Goal: Task Accomplishment & Management: Manage account settings

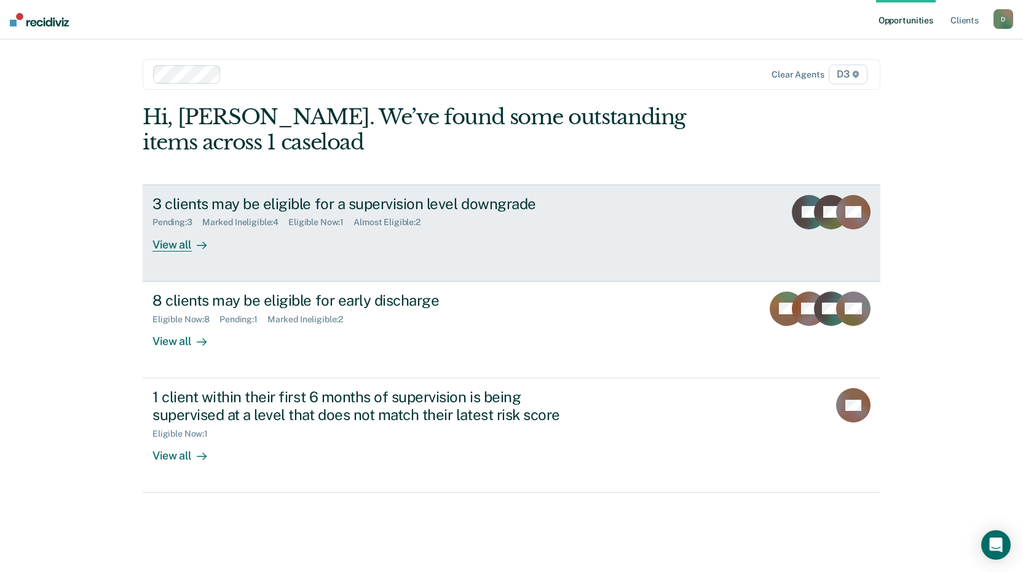
click at [173, 245] on div "View all" at bounding box center [186, 239] width 69 height 24
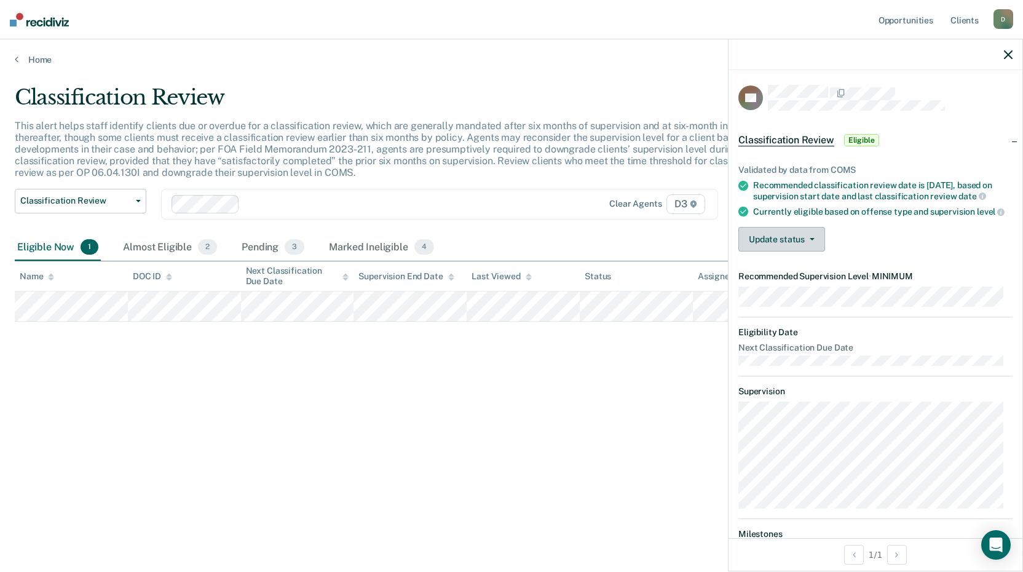
click at [799, 250] on button "Update status" at bounding box center [781, 239] width 87 height 25
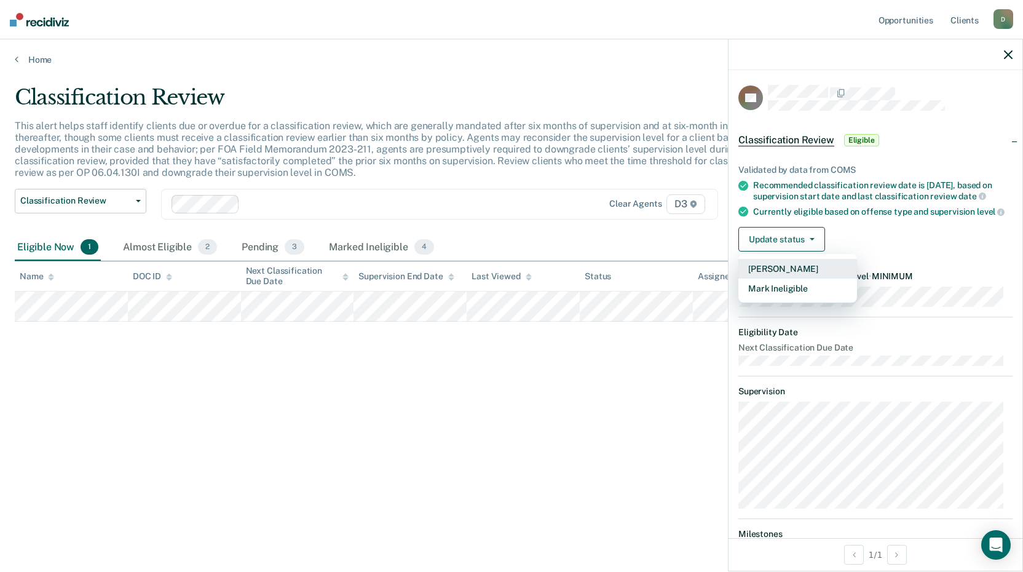
click at [787, 278] on button "[PERSON_NAME]" at bounding box center [797, 269] width 119 height 20
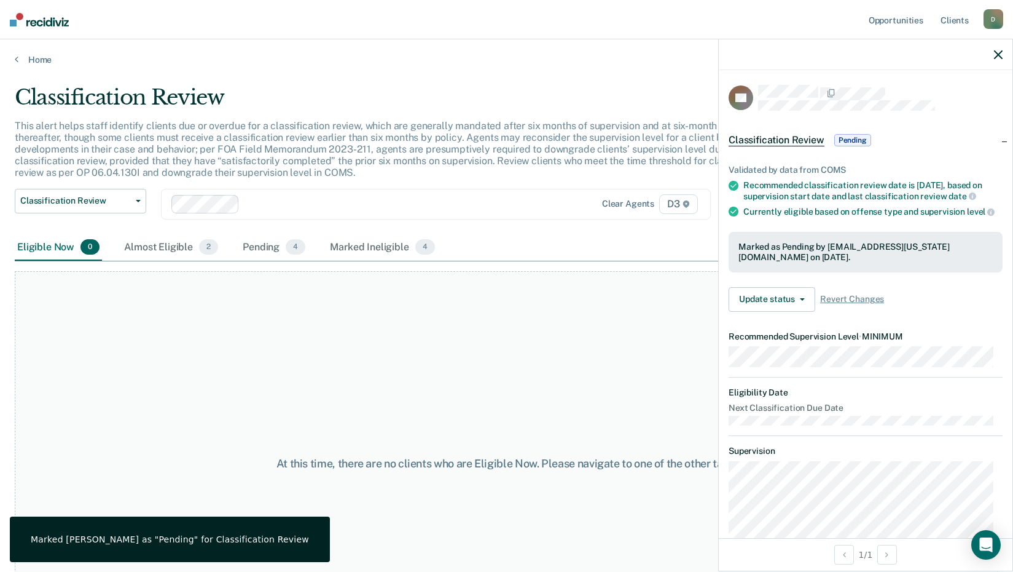
click at [996, 47] on div at bounding box center [866, 54] width 294 height 31
click at [996, 50] on button "button" at bounding box center [998, 54] width 9 height 10
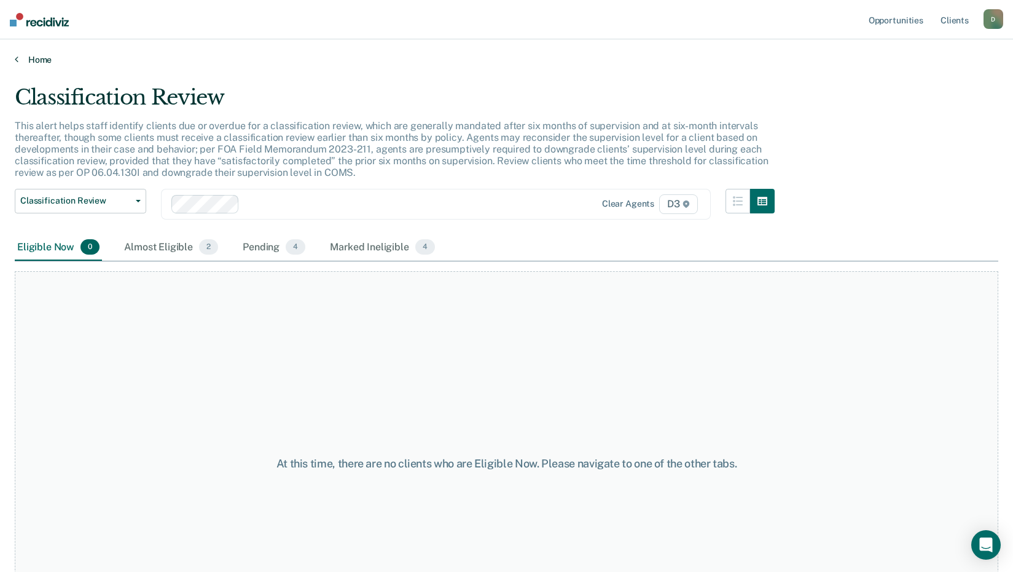
click at [41, 60] on link "Home" at bounding box center [507, 59] width 984 height 11
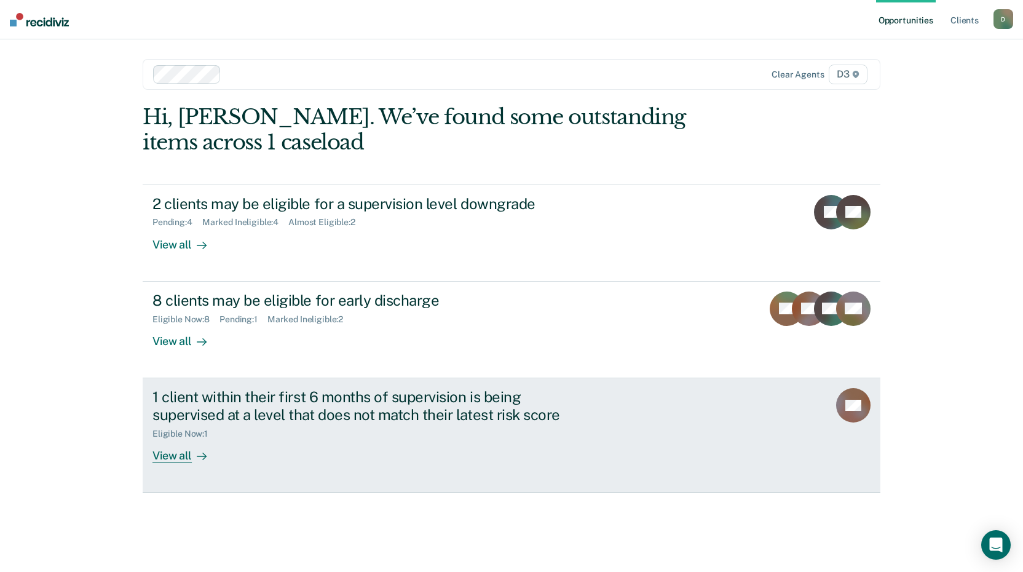
click at [173, 455] on div "View all" at bounding box center [186, 450] width 69 height 24
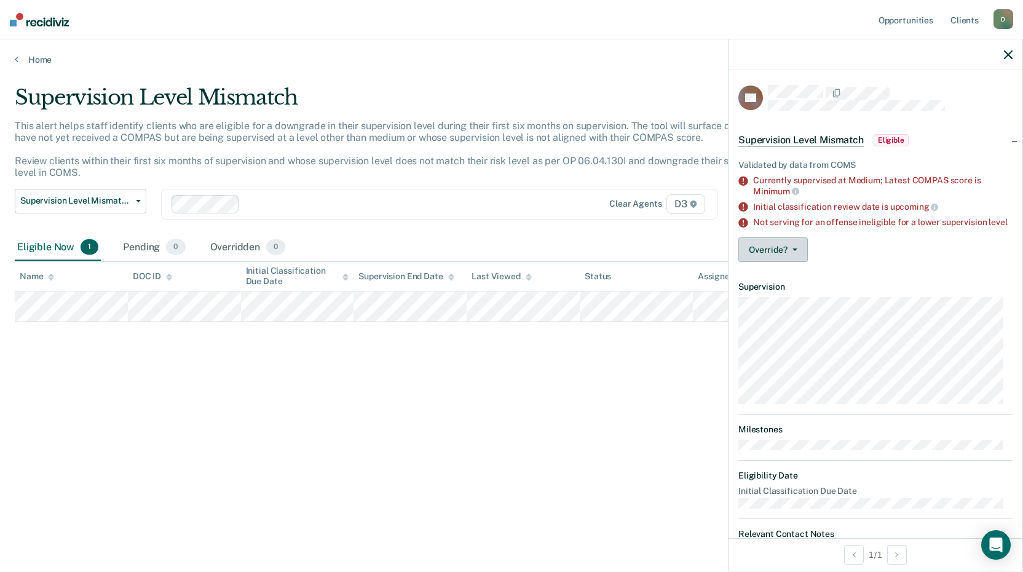
click at [775, 257] on button "Override?" at bounding box center [772, 249] width 69 height 25
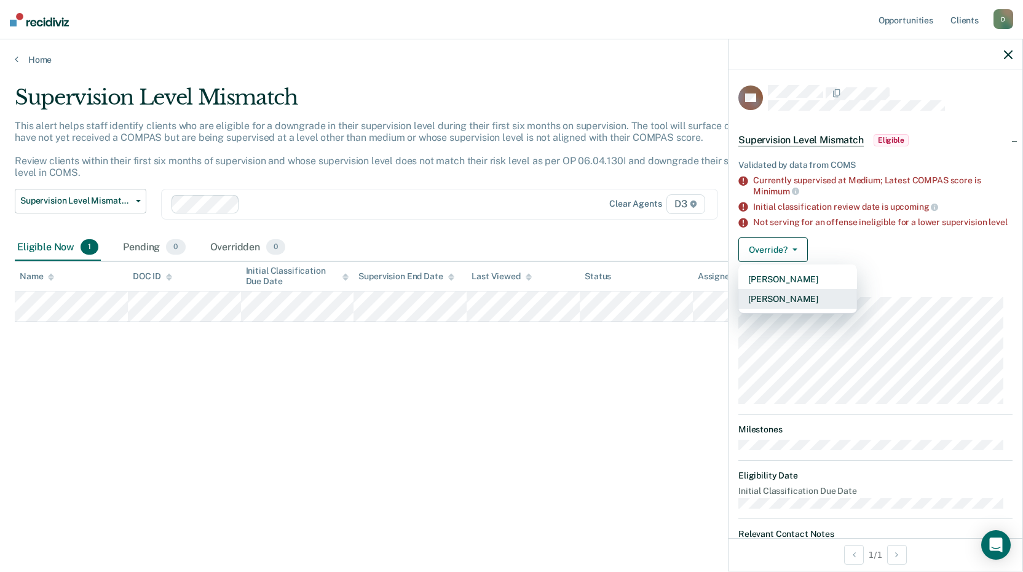
click at [768, 307] on button "[PERSON_NAME]" at bounding box center [797, 299] width 119 height 20
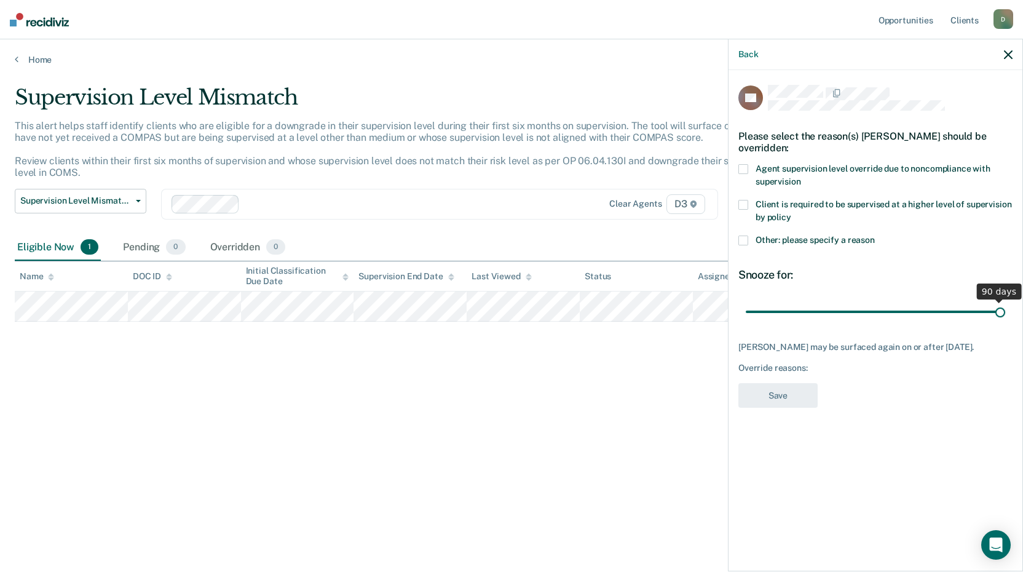
drag, startPoint x: 832, startPoint y: 302, endPoint x: 1002, endPoint y: 296, distance: 170.3
type input "90"
click at [1002, 301] on input "range" at bounding box center [874, 312] width 259 height 22
click at [744, 235] on span at bounding box center [743, 240] width 10 height 10
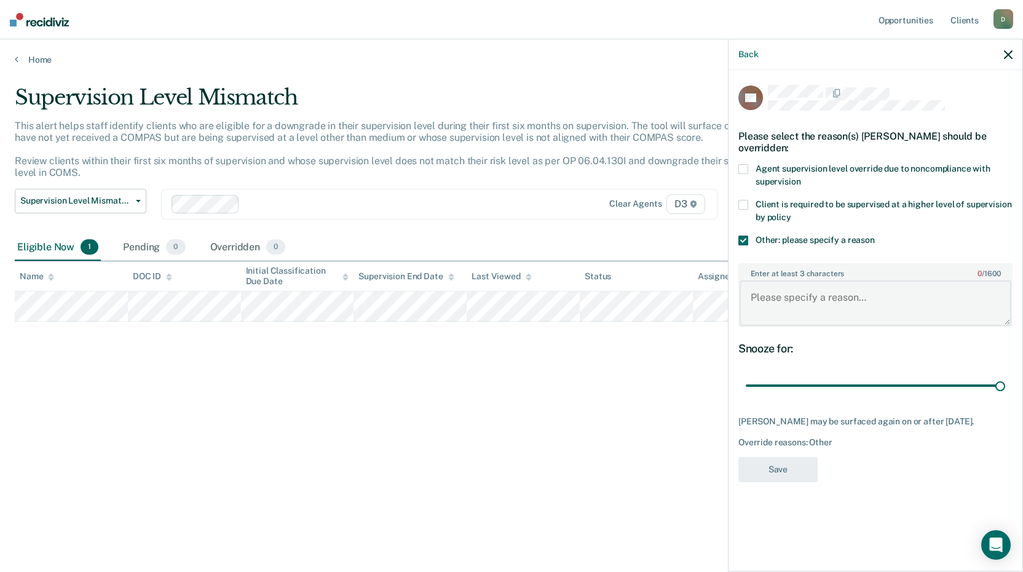
click at [771, 293] on textarea "Enter at least 3 characters 0 / 1600" at bounding box center [875, 302] width 272 height 45
type textarea "will reduce once treatment is completed"
click at [798, 457] on button "Save" at bounding box center [777, 469] width 79 height 25
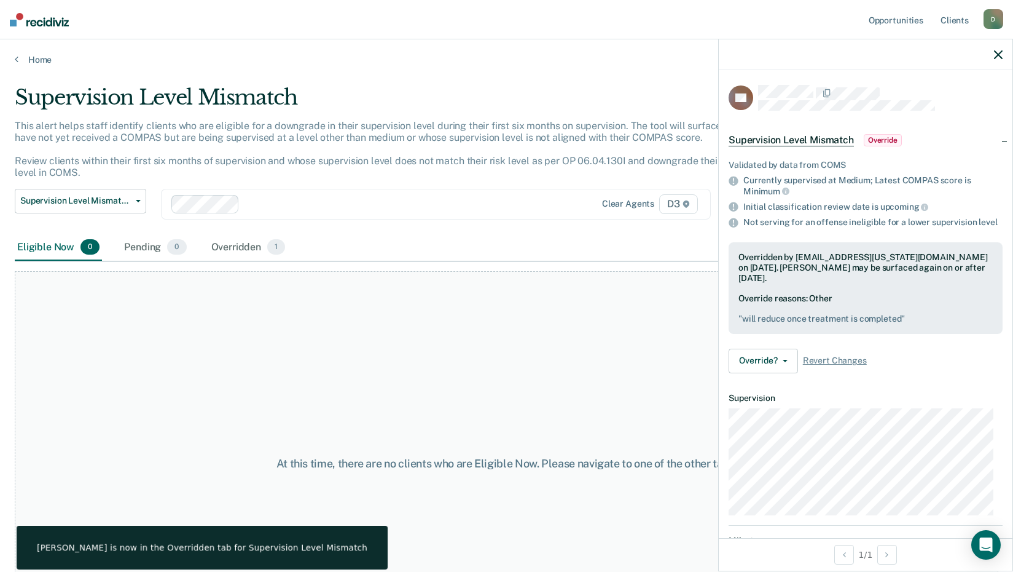
click at [996, 49] on button "button" at bounding box center [998, 54] width 9 height 10
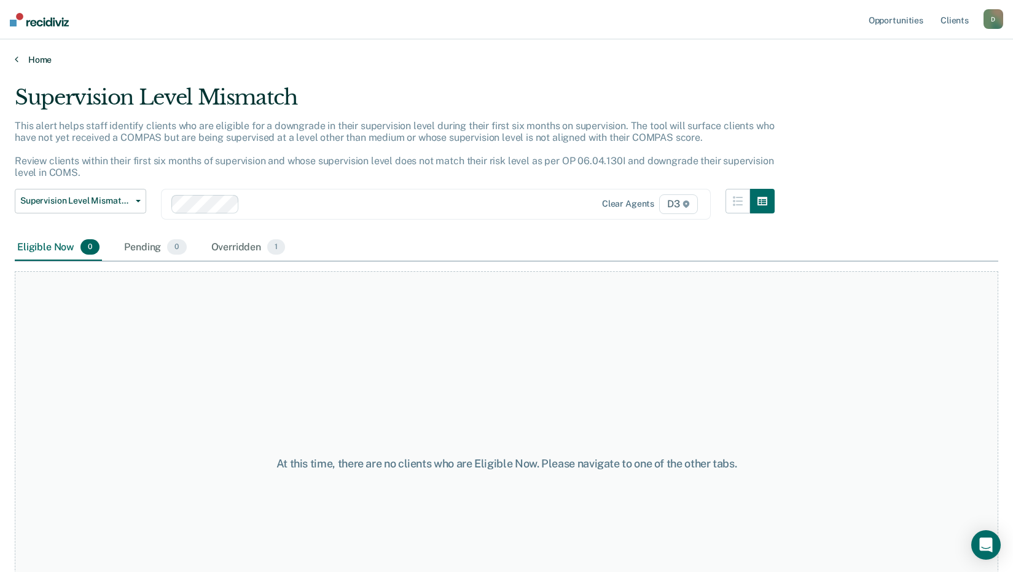
click at [44, 57] on link "Home" at bounding box center [507, 59] width 984 height 11
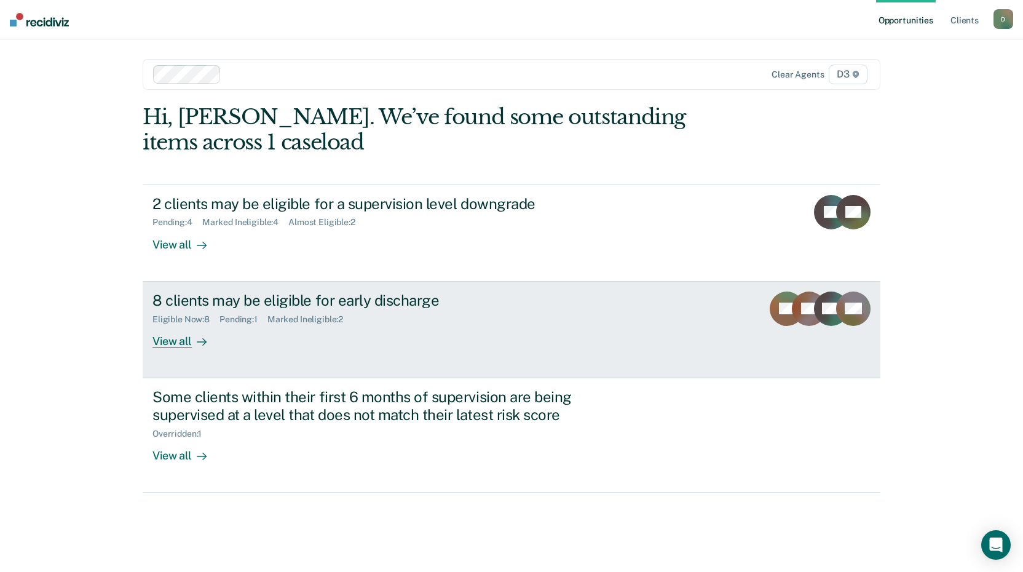
click at [174, 344] on div "View all" at bounding box center [186, 336] width 69 height 24
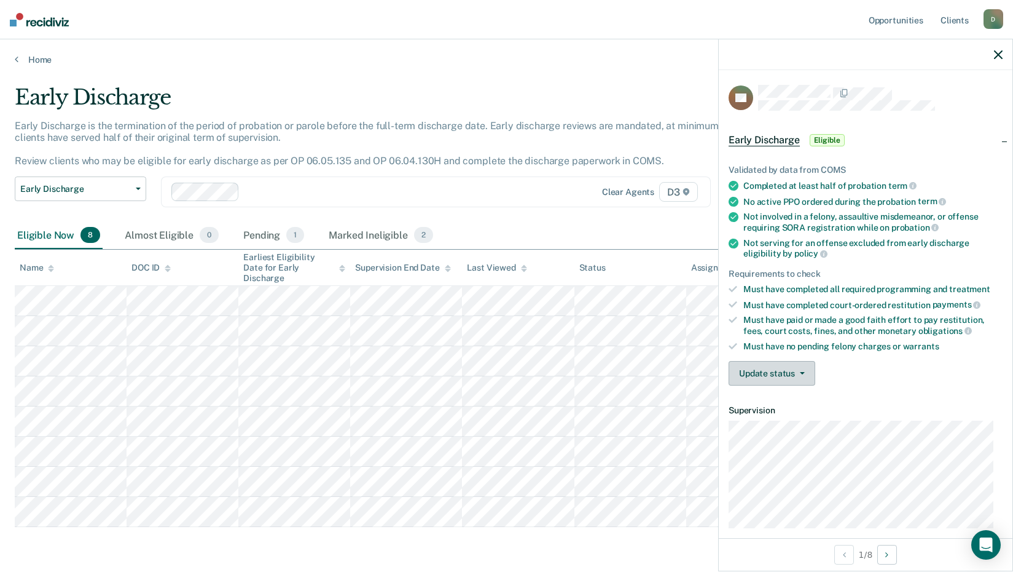
click at [777, 371] on button "Update status" at bounding box center [772, 373] width 87 height 25
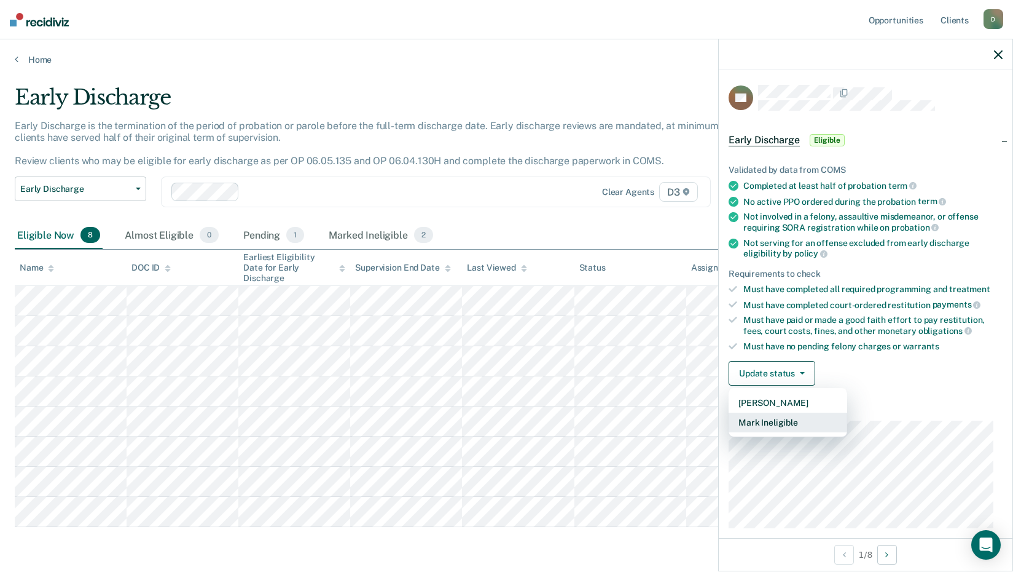
click at [764, 420] on button "Mark Ineligible" at bounding box center [788, 422] width 119 height 20
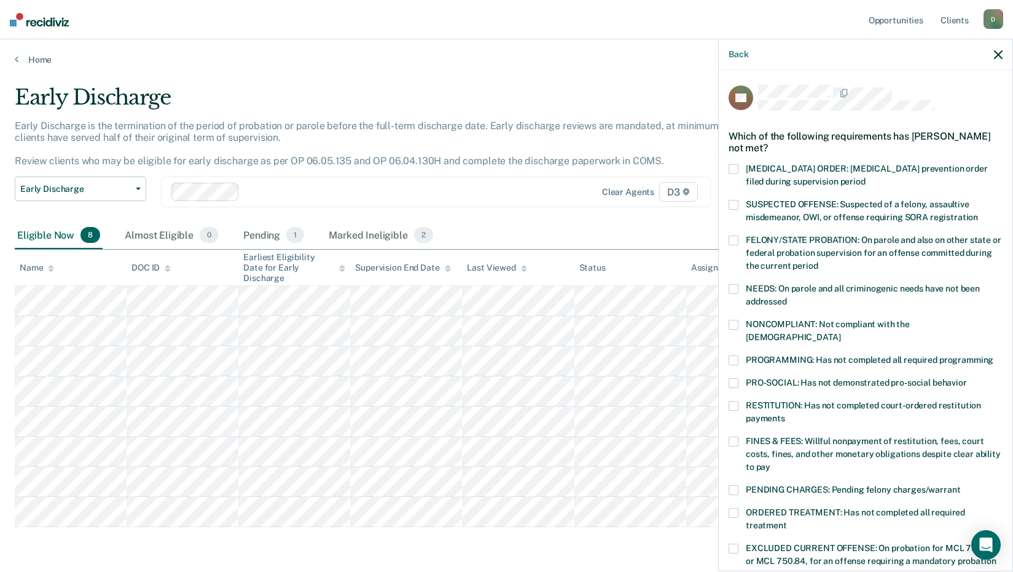
scroll to position [246, 0]
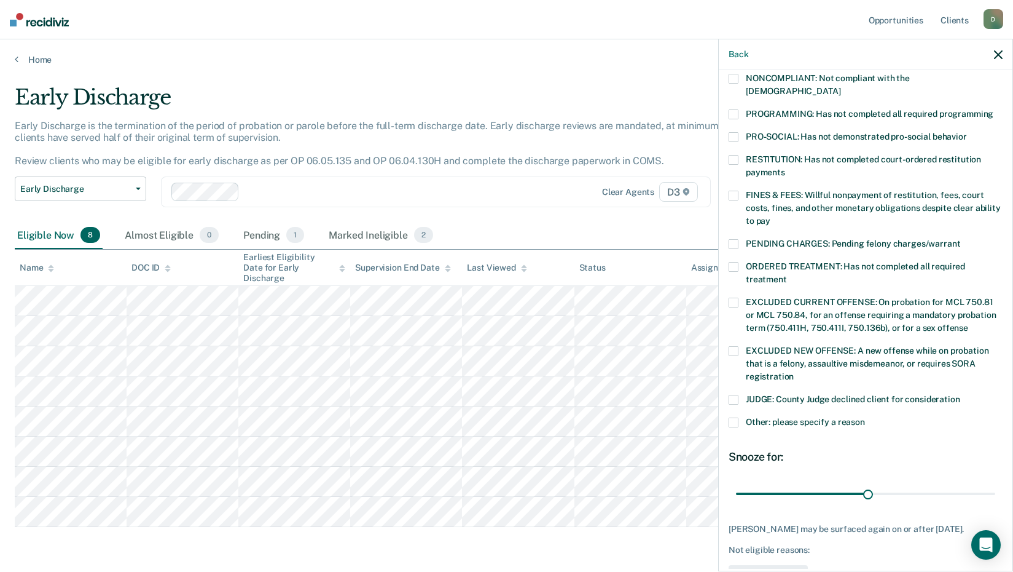
click at [733, 262] on span at bounding box center [734, 267] width 10 height 10
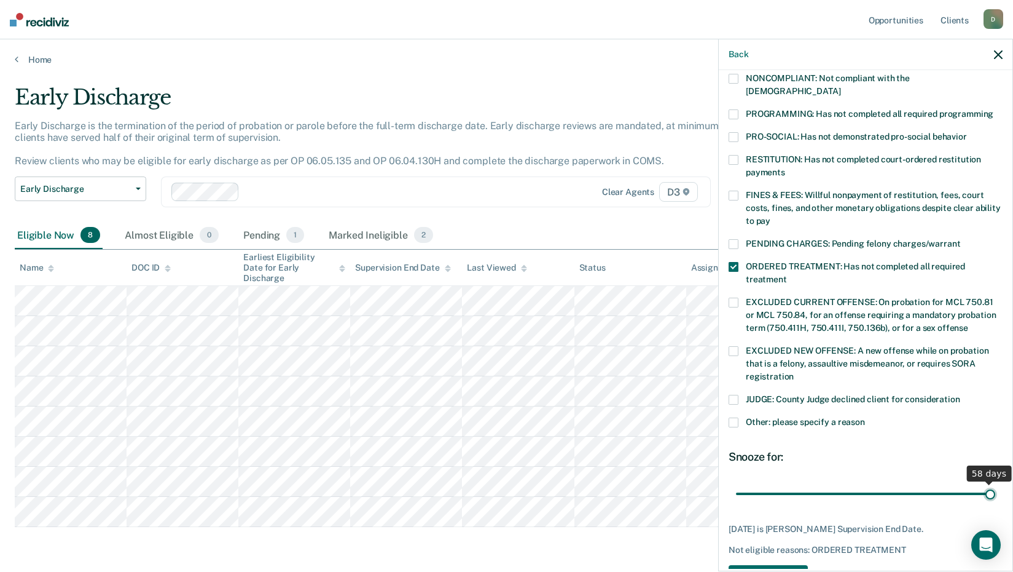
drag, startPoint x: 863, startPoint y: 479, endPoint x: 995, endPoint y: 479, distance: 131.5
type input "58"
click at [995, 482] on input "range" at bounding box center [865, 493] width 259 height 22
click at [776, 565] on button "Save" at bounding box center [768, 577] width 79 height 25
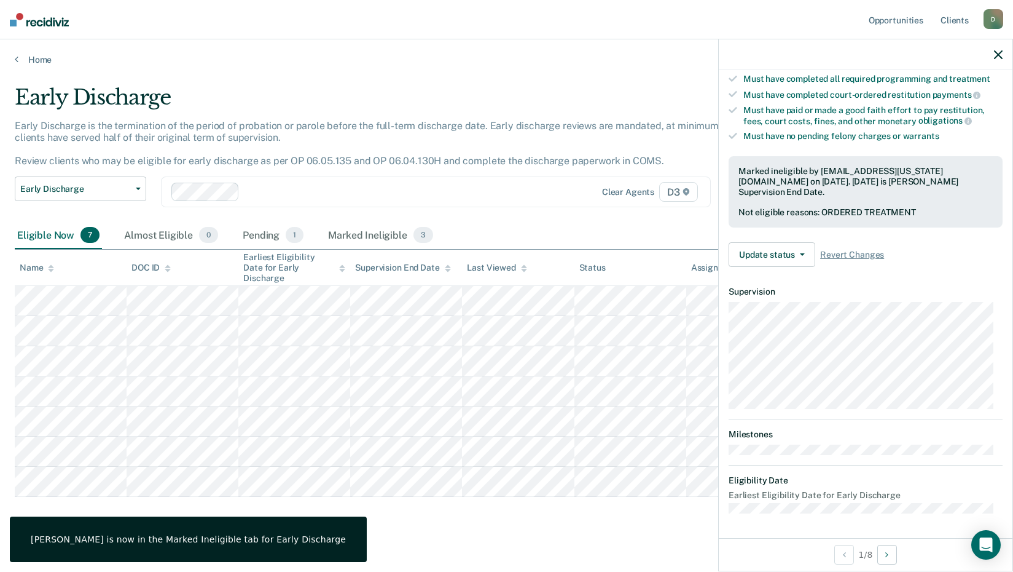
scroll to position [208, 0]
click at [997, 53] on icon "button" at bounding box center [998, 54] width 9 height 9
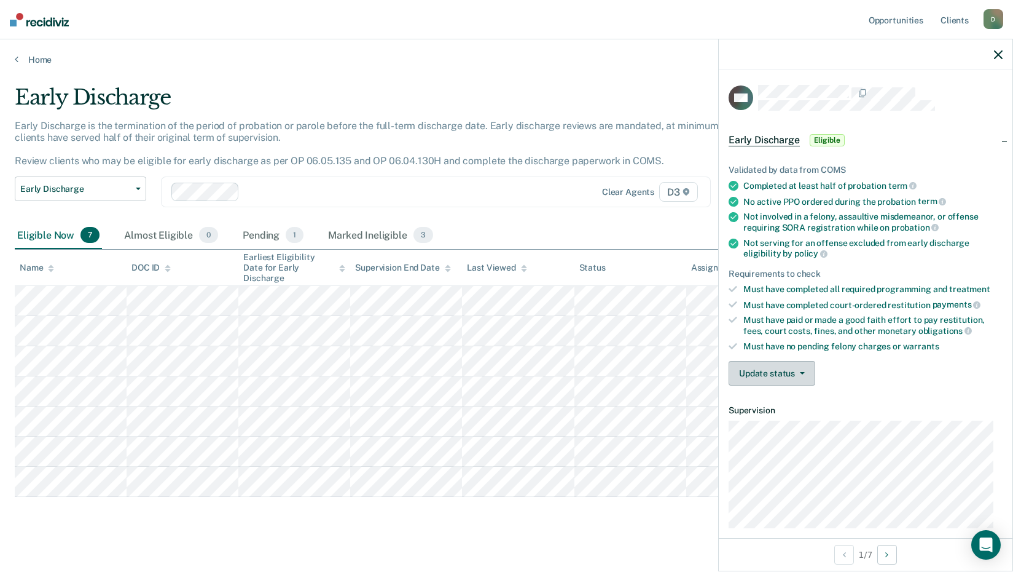
click at [769, 365] on button "Update status" at bounding box center [772, 373] width 87 height 25
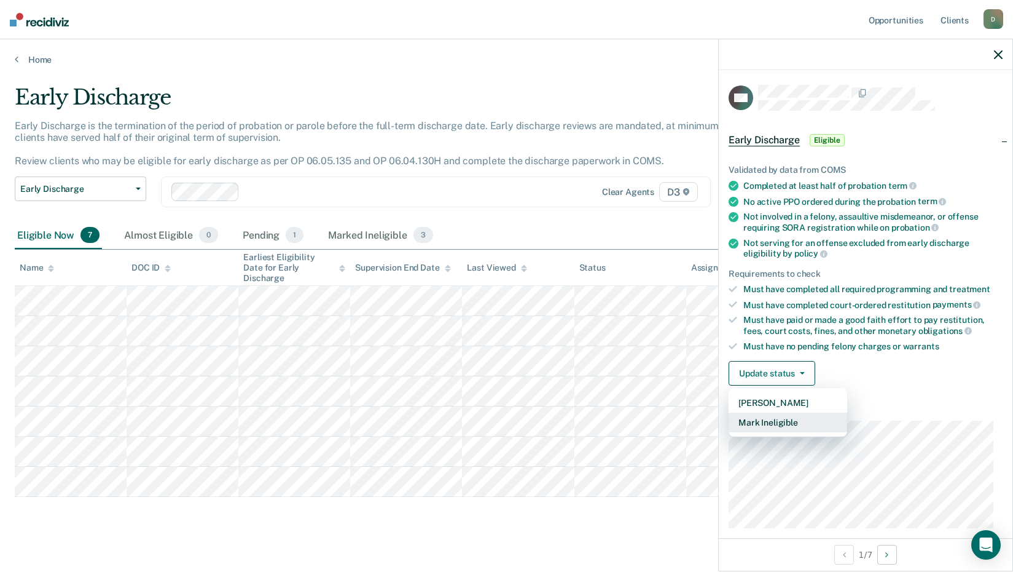
click at [768, 422] on button "Mark Ineligible" at bounding box center [788, 422] width 119 height 20
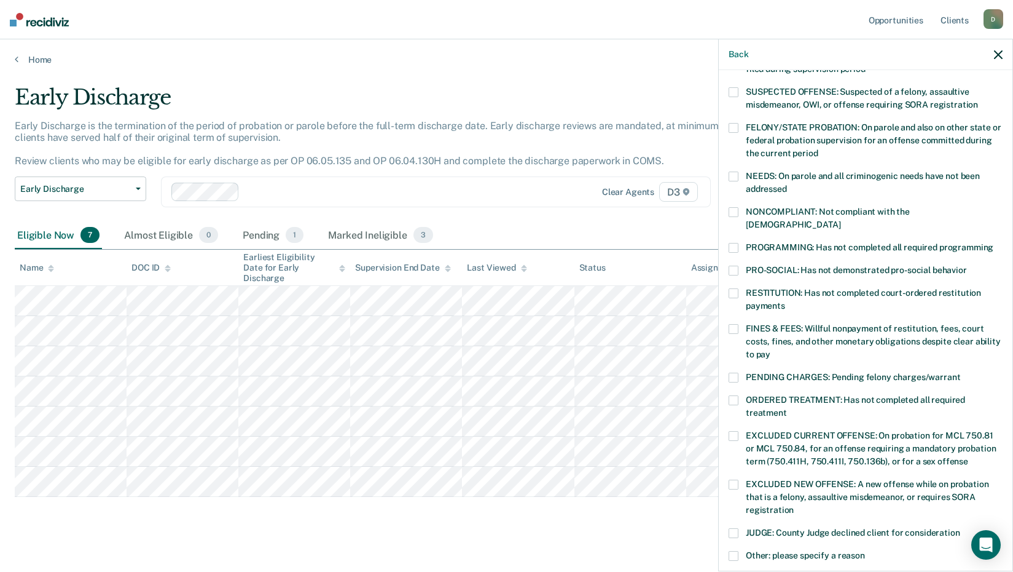
scroll to position [184, 0]
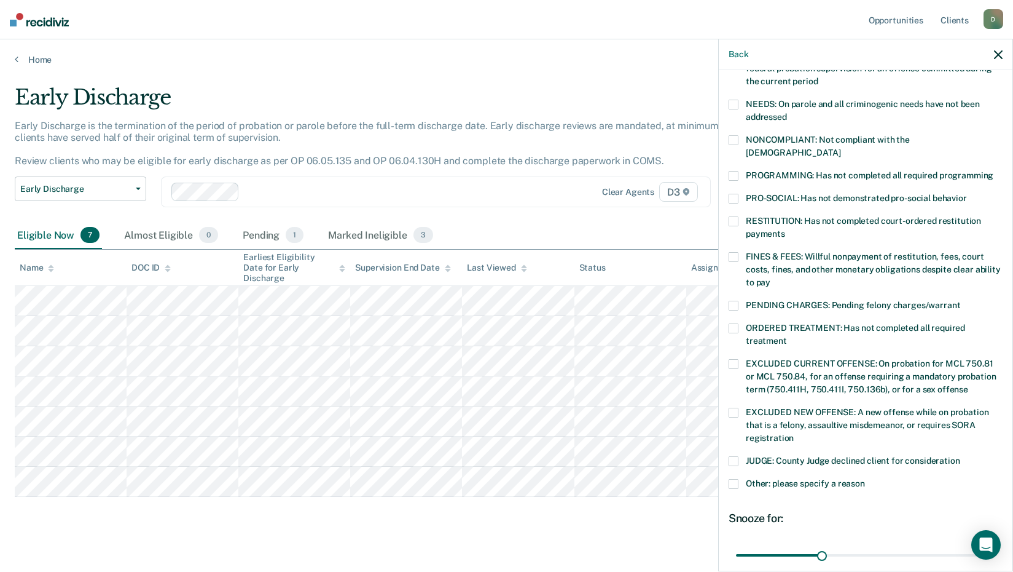
click at [737, 252] on span at bounding box center [734, 257] width 10 height 10
drag, startPoint x: 820, startPoint y: 541, endPoint x: 1000, endPoint y: 543, distance: 180.1
type input "90"
click at [996, 544] on input "range" at bounding box center [865, 555] width 259 height 22
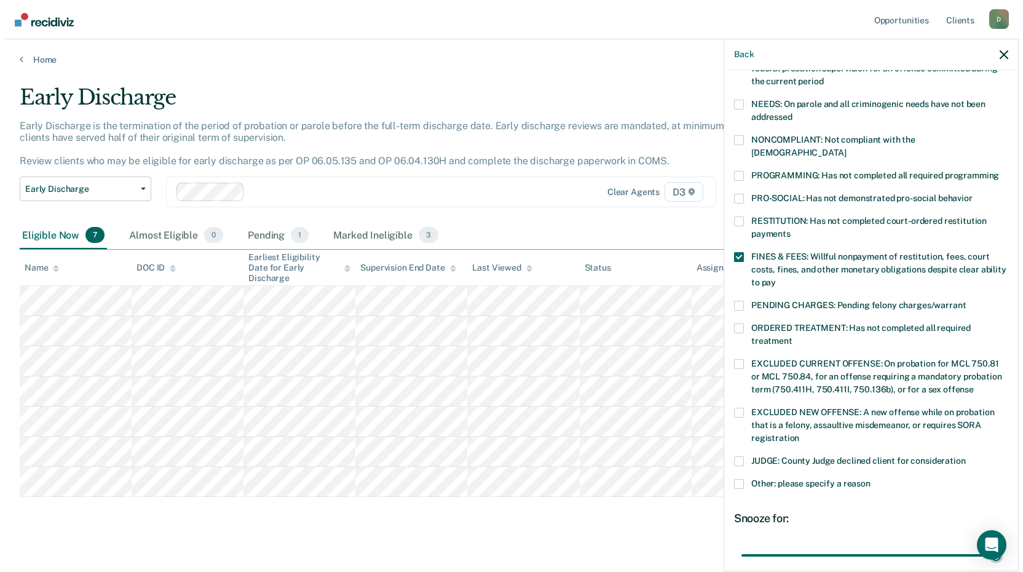
scroll to position [285, 0]
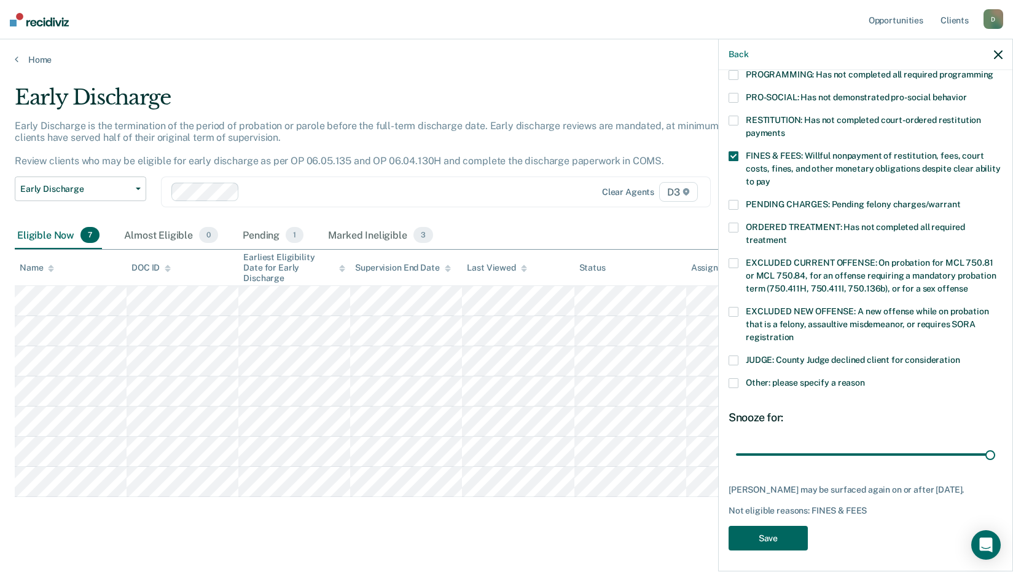
click at [780, 529] on button "Save" at bounding box center [768, 537] width 79 height 25
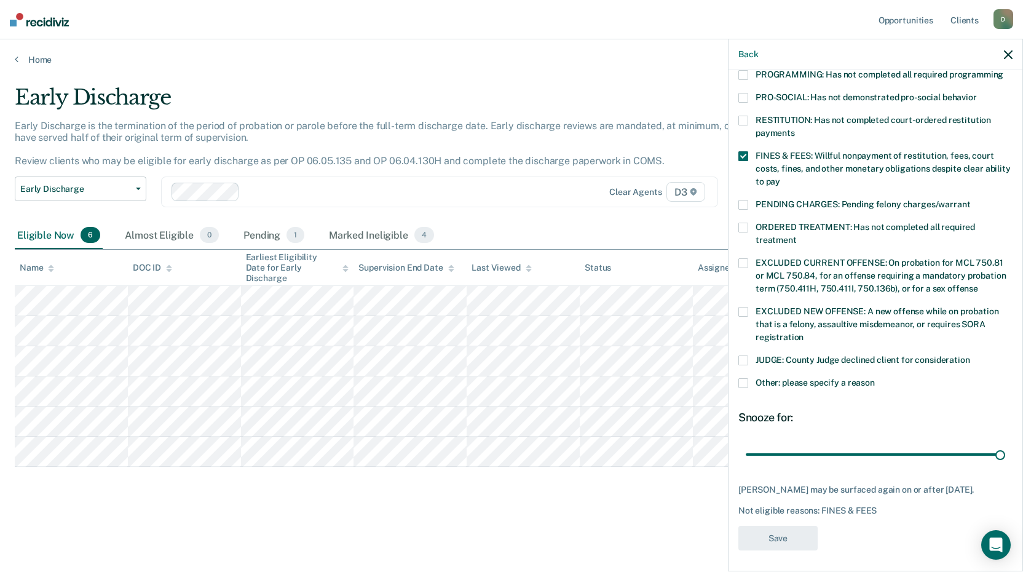
scroll to position [208, 0]
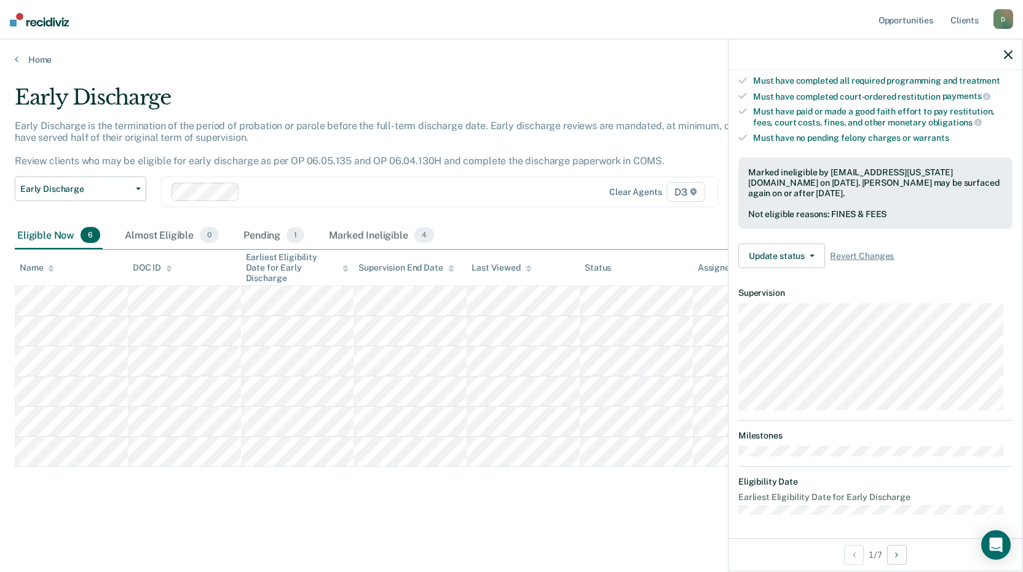
click at [1010, 52] on icon "button" at bounding box center [1008, 54] width 9 height 9
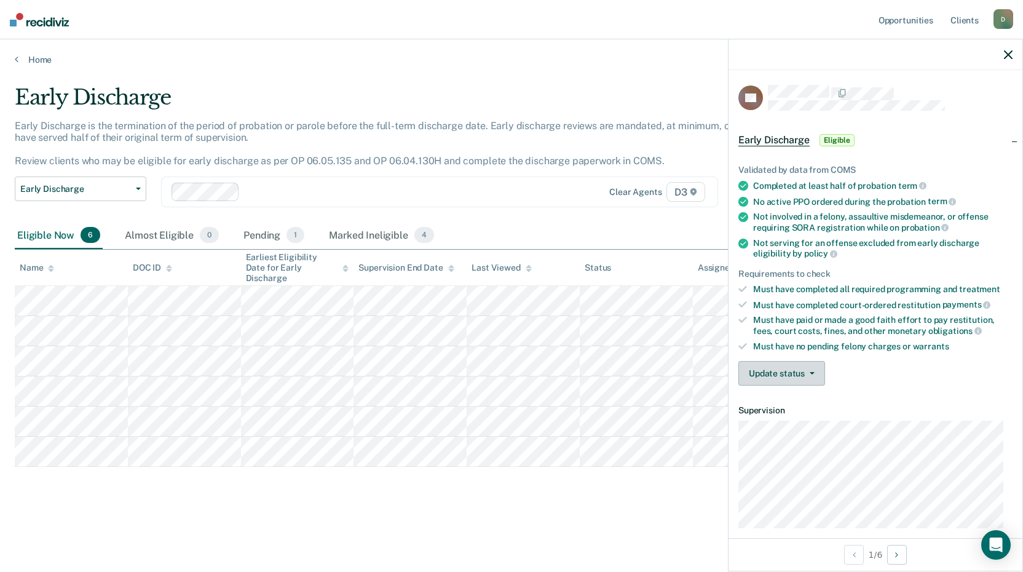
click at [793, 372] on button "Update status" at bounding box center [781, 373] width 87 height 25
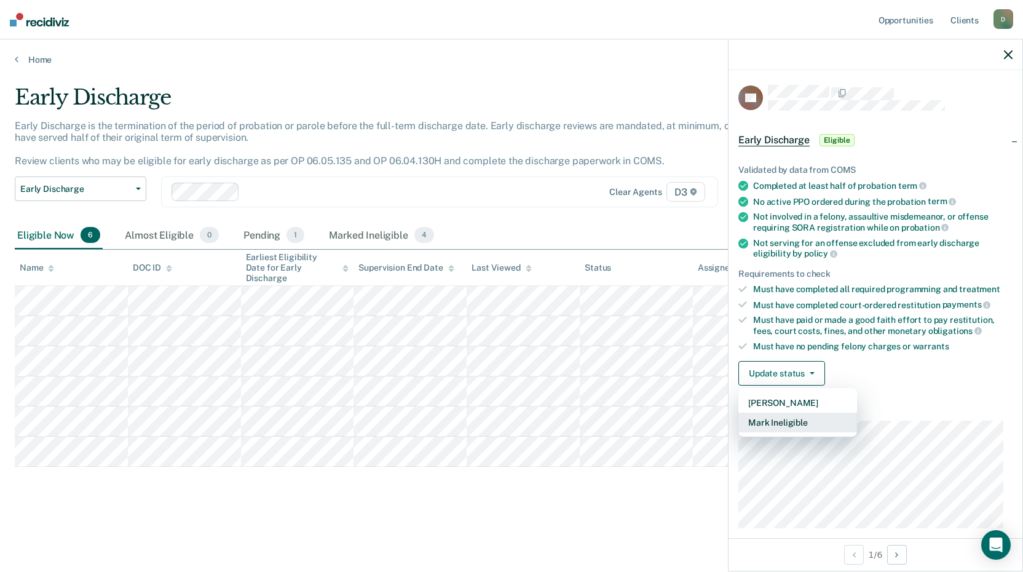
click at [782, 419] on button "Mark Ineligible" at bounding box center [797, 422] width 119 height 20
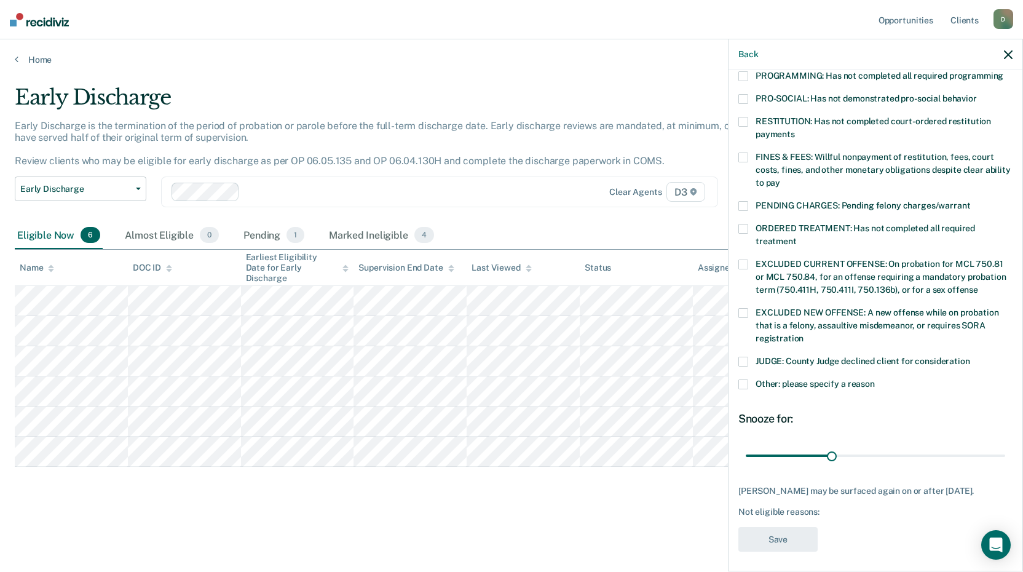
scroll to position [285, 0]
click at [739, 355] on span at bounding box center [743, 360] width 10 height 10
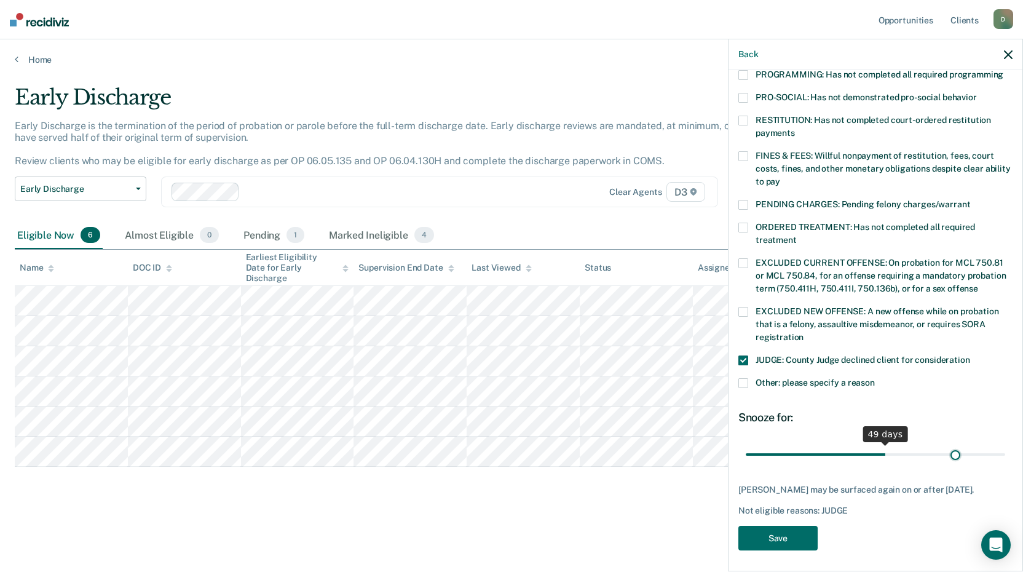
scroll to position [275, 0]
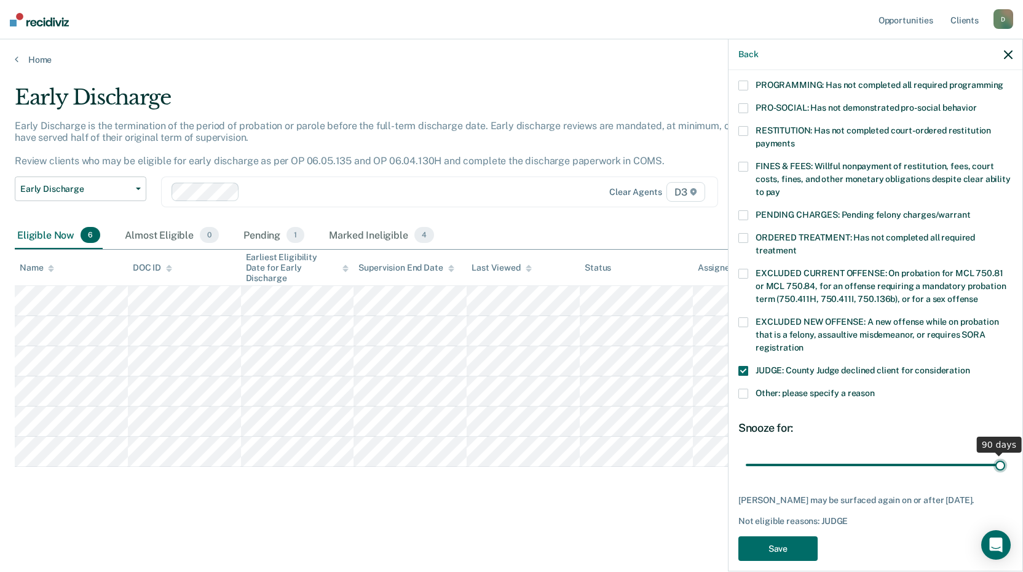
drag, startPoint x: 831, startPoint y: 439, endPoint x: 1021, endPoint y: 443, distance: 190.5
type input "90"
click at [1005, 454] on input "range" at bounding box center [874, 465] width 259 height 22
click at [791, 536] on button "Save" at bounding box center [777, 548] width 79 height 25
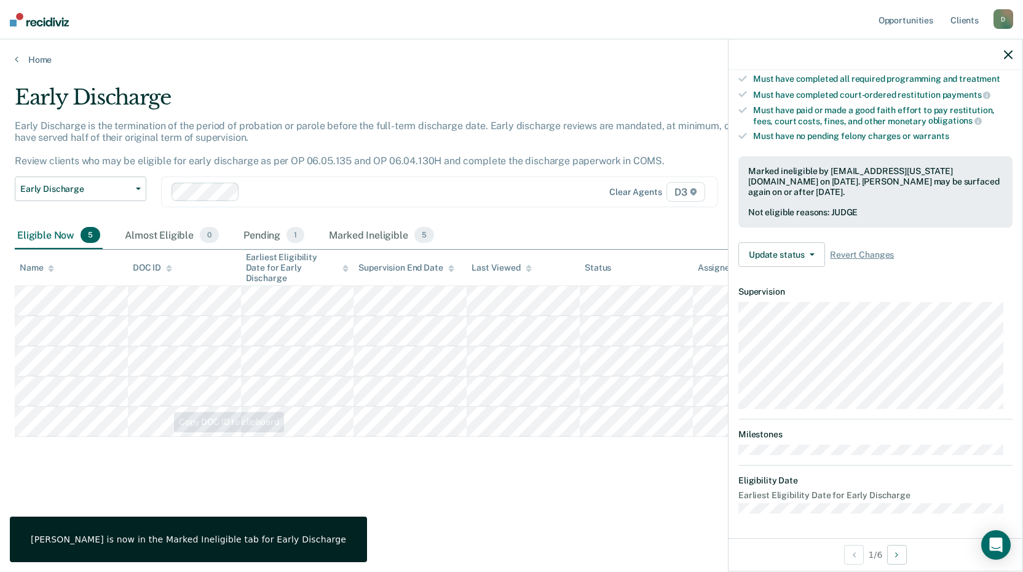
scroll to position [208, 0]
click at [494, 492] on div "Early Discharge Early Discharge is the termination of the period of probation o…" at bounding box center [511, 302] width 993 height 434
click at [1010, 53] on icon "button" at bounding box center [1008, 54] width 9 height 9
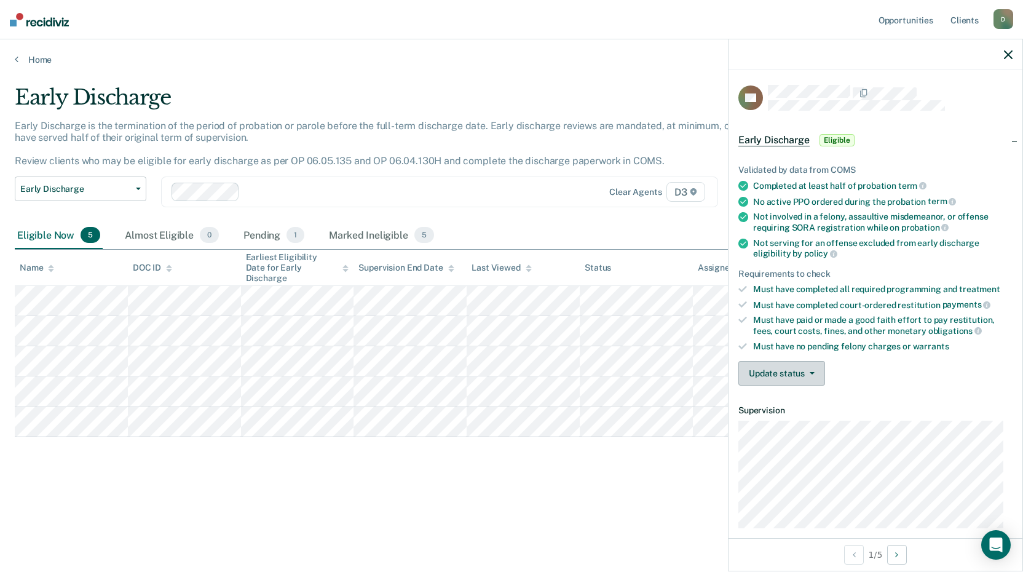
click at [780, 367] on button "Update status" at bounding box center [781, 373] width 87 height 25
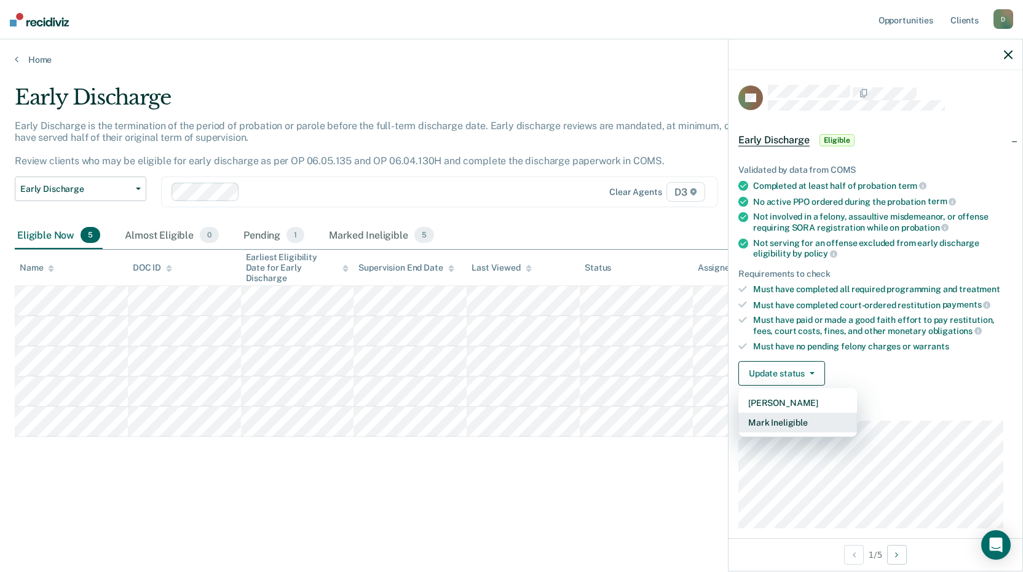
click at [774, 418] on button "Mark Ineligible" at bounding box center [797, 422] width 119 height 20
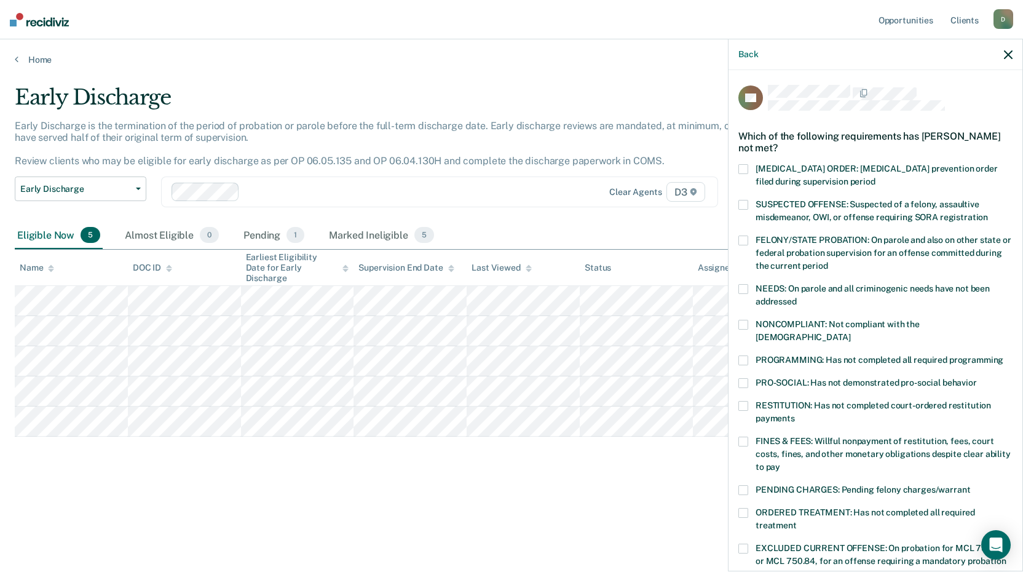
click at [747, 436] on span at bounding box center [743, 441] width 10 height 10
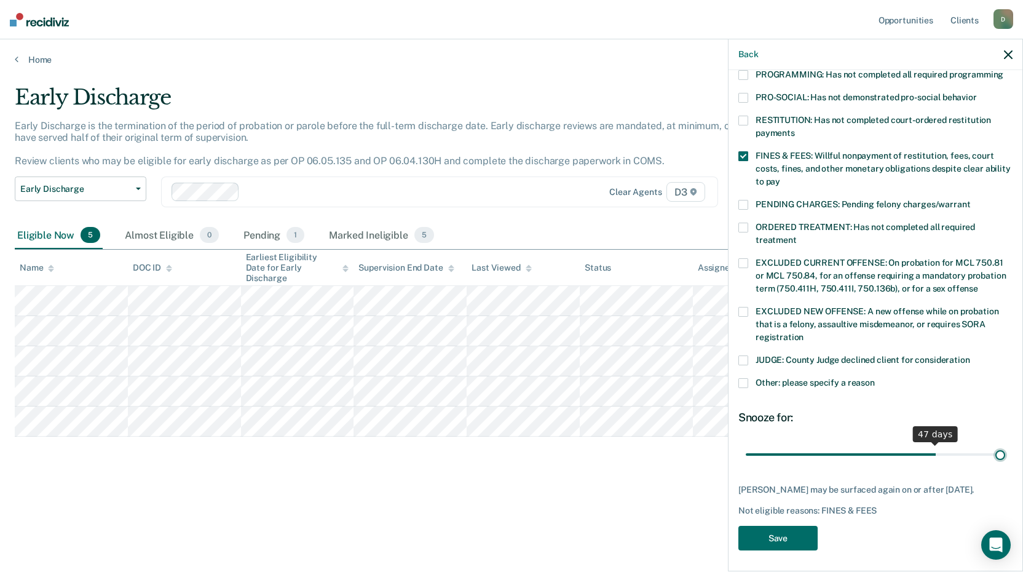
scroll to position [275, 0]
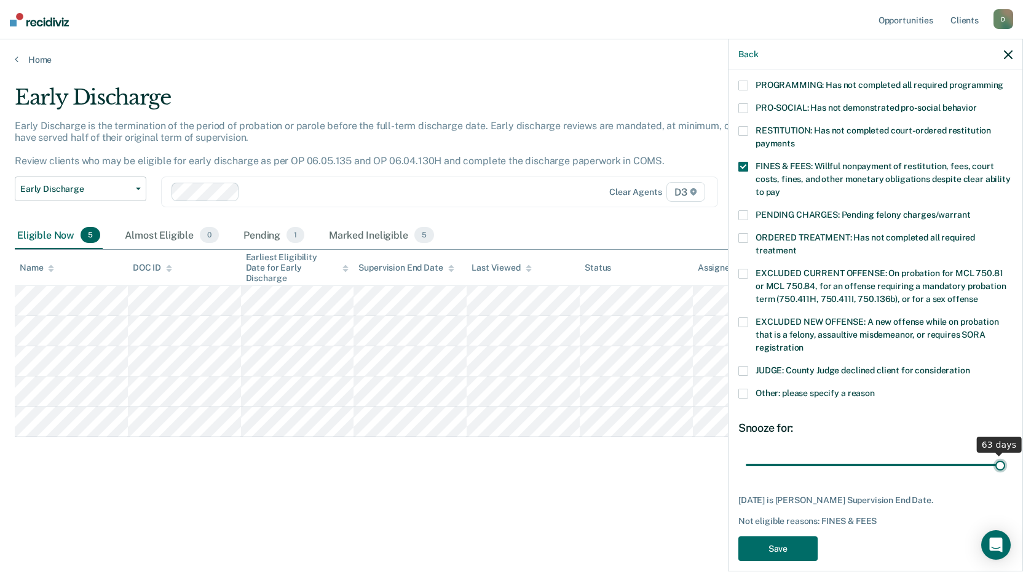
drag, startPoint x: 865, startPoint y: 441, endPoint x: 1019, endPoint y: 452, distance: 154.7
type input "63"
click at [1005, 454] on input "range" at bounding box center [874, 465] width 259 height 22
click at [783, 536] on button "Save" at bounding box center [777, 548] width 79 height 25
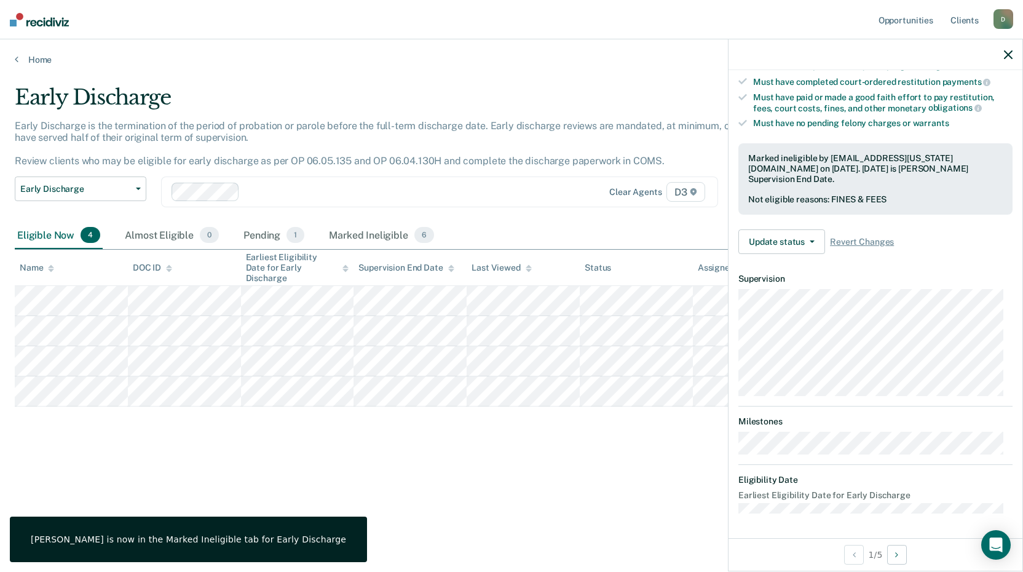
scroll to position [221, 0]
click at [1009, 50] on icon "button" at bounding box center [1008, 54] width 9 height 9
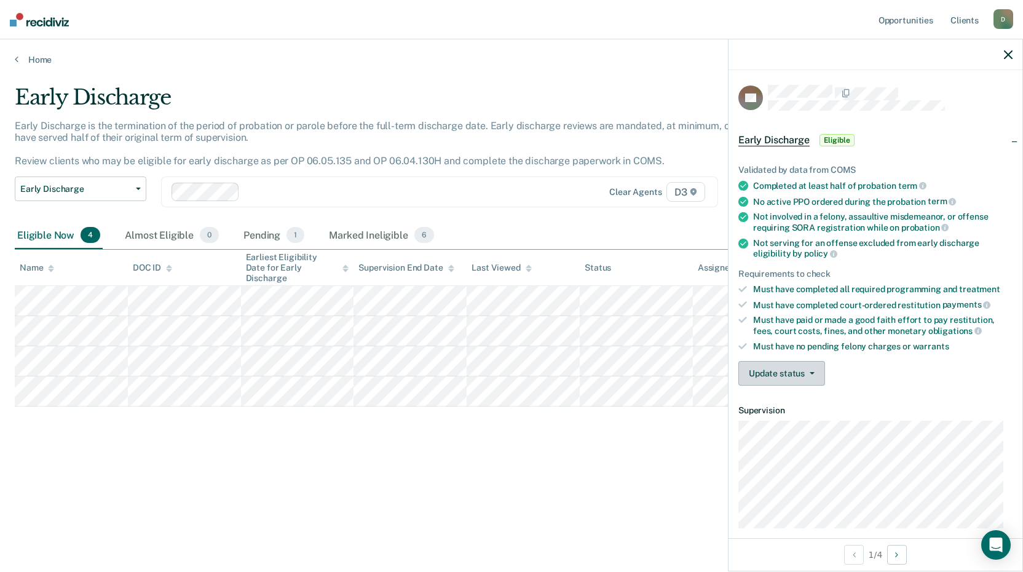
click at [791, 369] on button "Update status" at bounding box center [781, 373] width 87 height 25
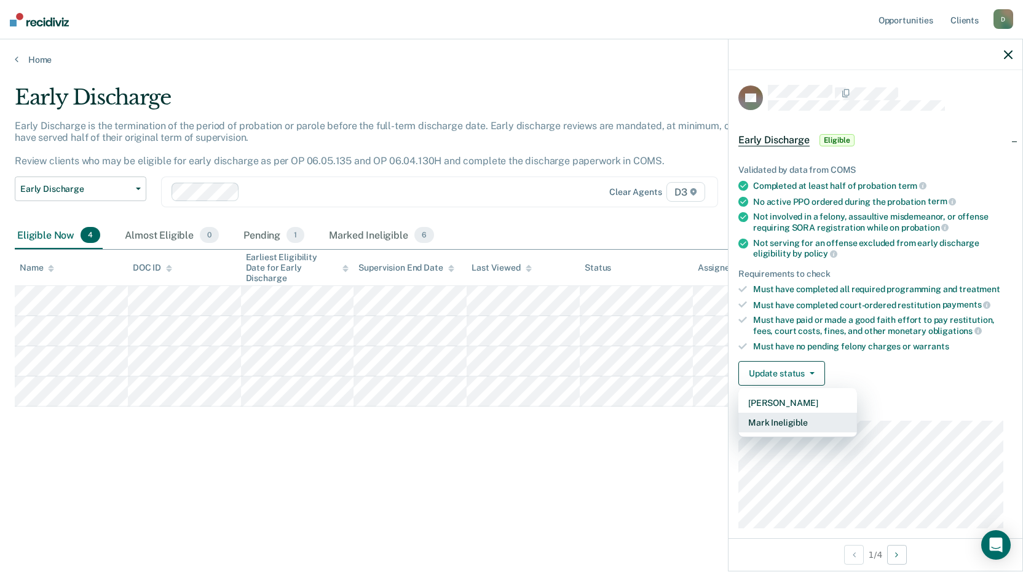
click at [775, 426] on button "Mark Ineligible" at bounding box center [797, 422] width 119 height 20
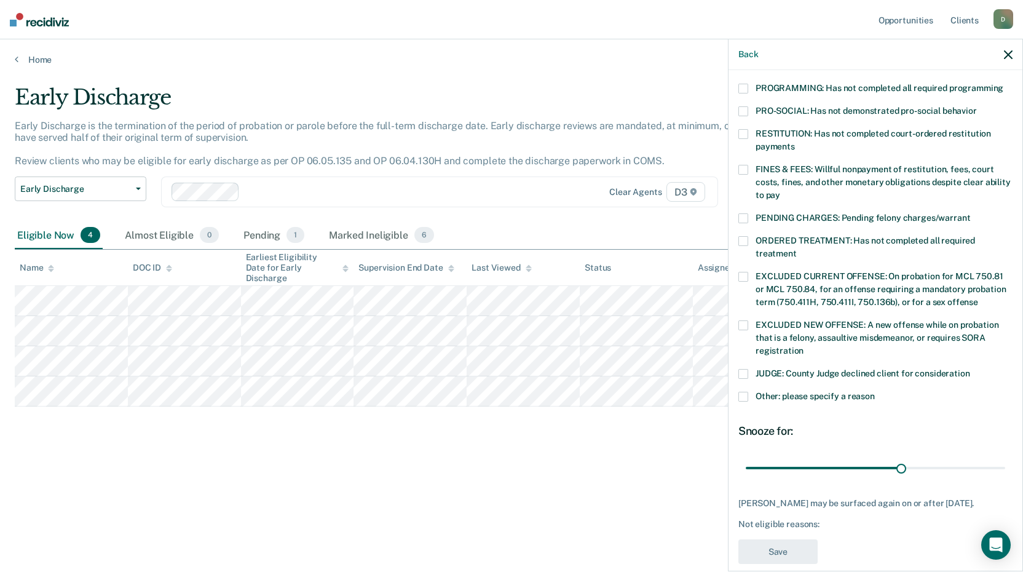
scroll to position [285, 0]
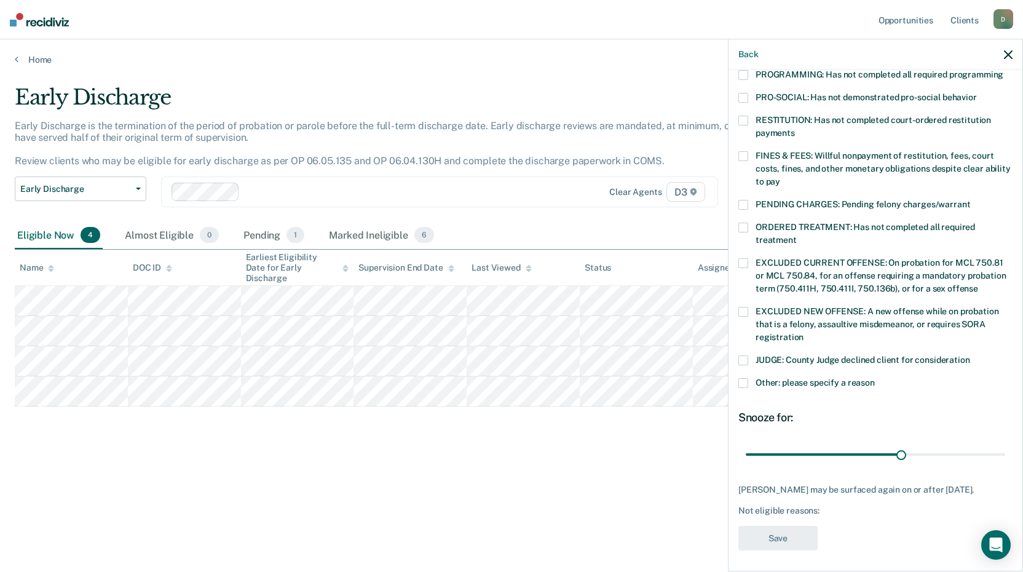
click at [744, 378] on span at bounding box center [743, 383] width 10 height 10
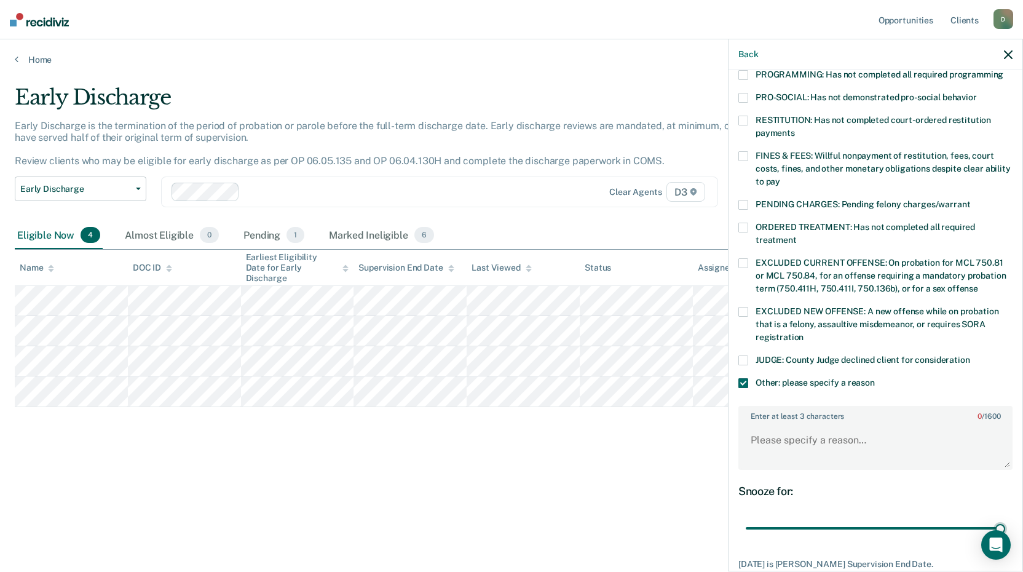
drag, startPoint x: 892, startPoint y: 519, endPoint x: 938, endPoint y: 462, distance: 73.4
type input "49"
click at [1005, 517] on input "range" at bounding box center [874, 528] width 259 height 22
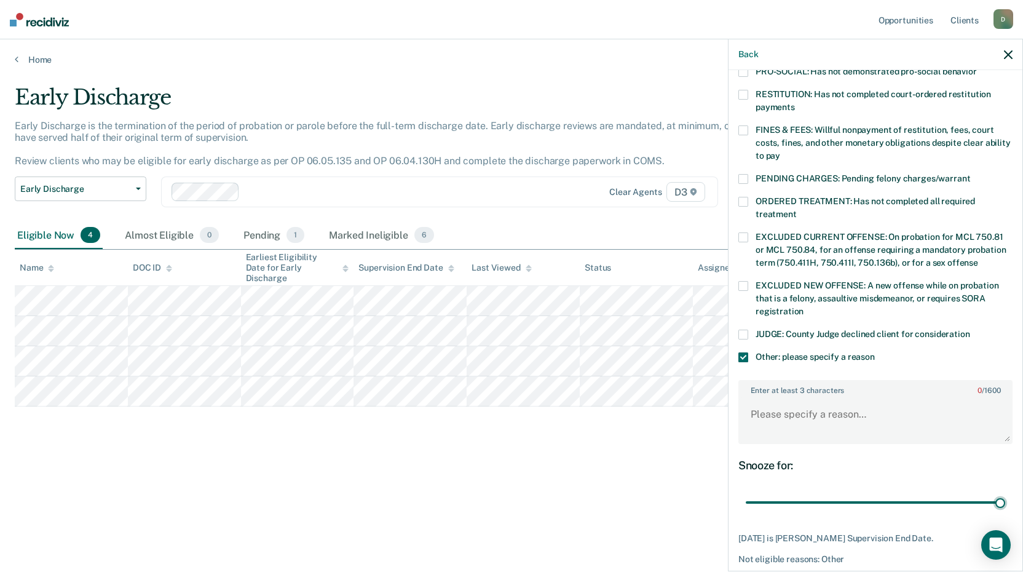
scroll to position [349, 0]
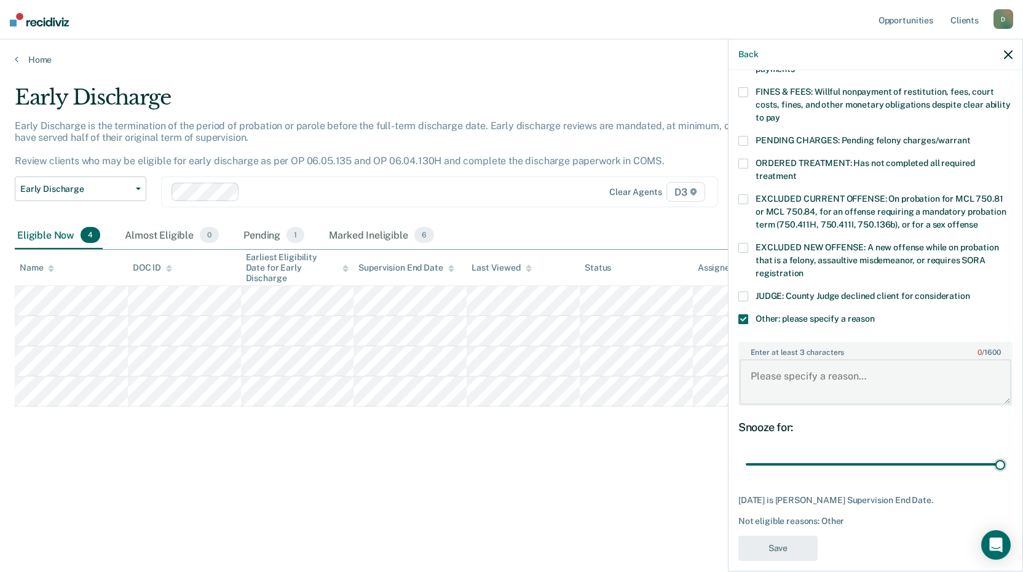
click at [779, 365] on textarea "Enter at least 3 characters 0 / 1600" at bounding box center [875, 381] width 272 height 45
type textarea "DOS"
click at [792, 536] on button "Save" at bounding box center [777, 547] width 79 height 25
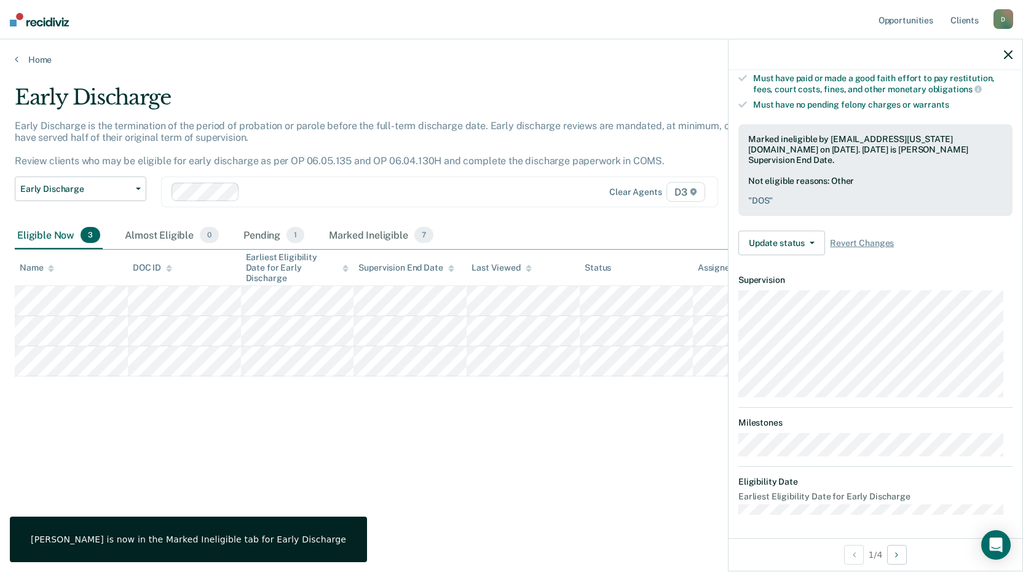
click at [1007, 58] on icon "button" at bounding box center [1008, 54] width 9 height 9
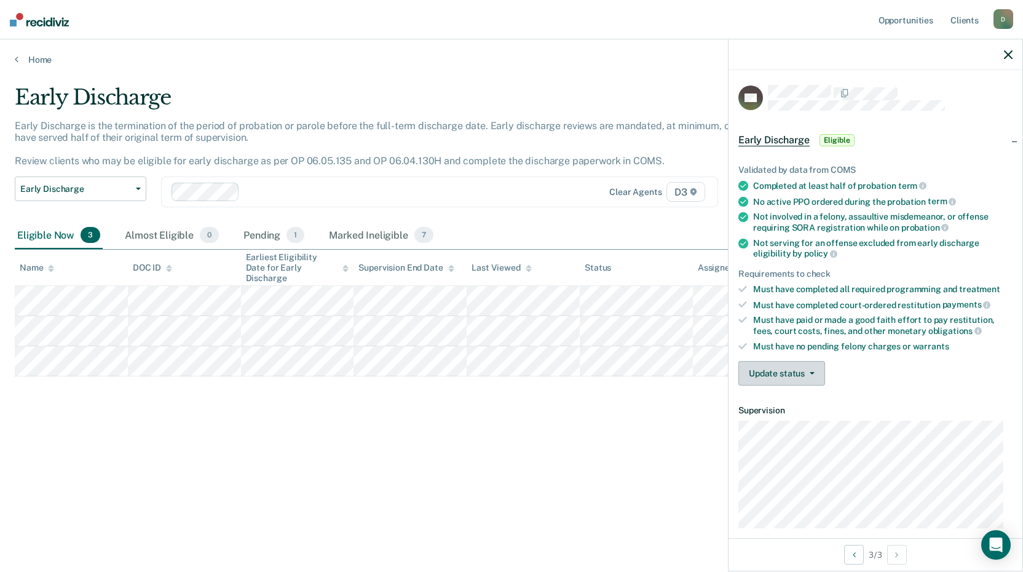
click at [780, 367] on button "Update status" at bounding box center [781, 373] width 87 height 25
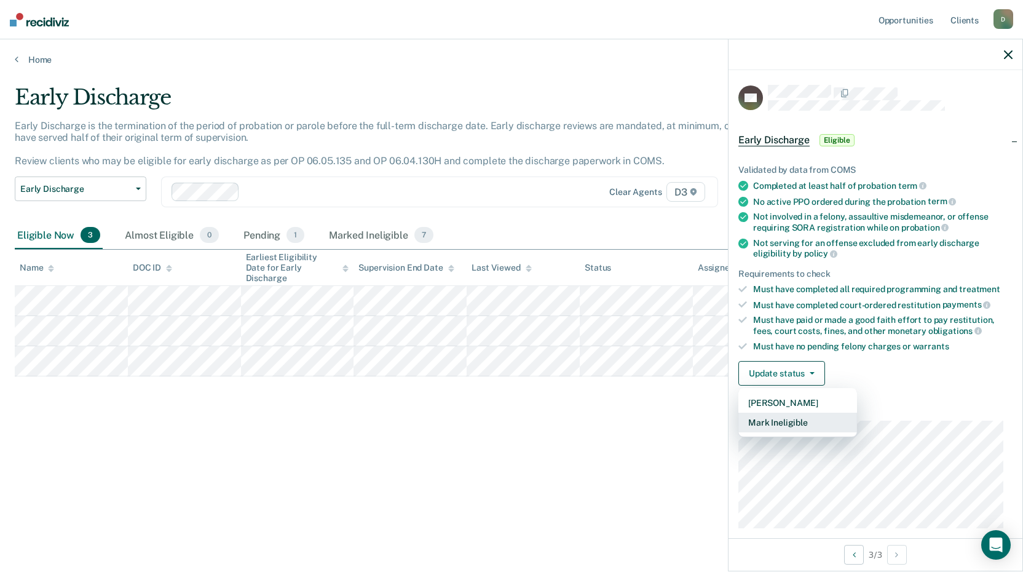
click at [772, 423] on button "Mark Ineligible" at bounding box center [797, 422] width 119 height 20
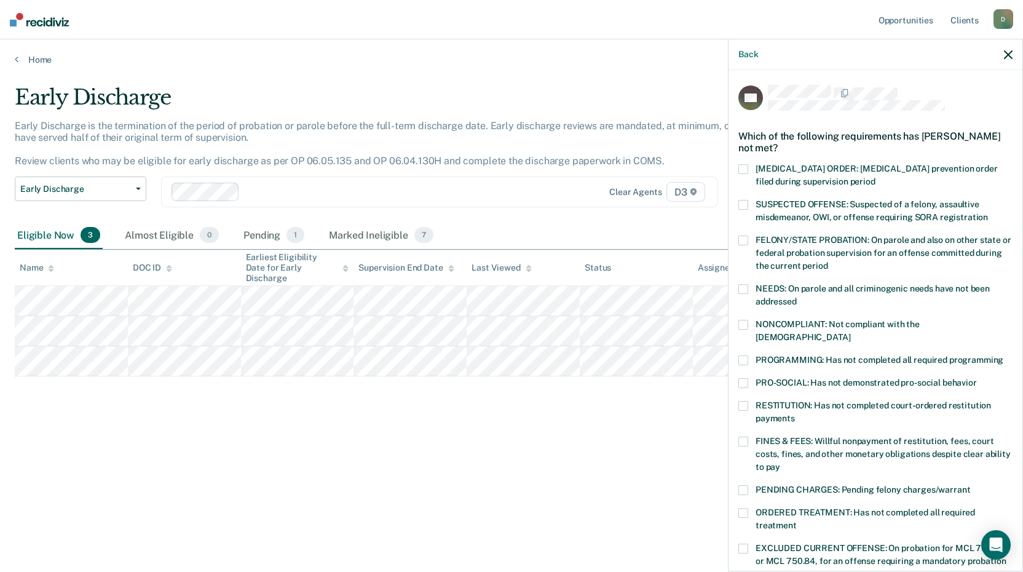
click at [742, 355] on span at bounding box center [743, 360] width 10 height 10
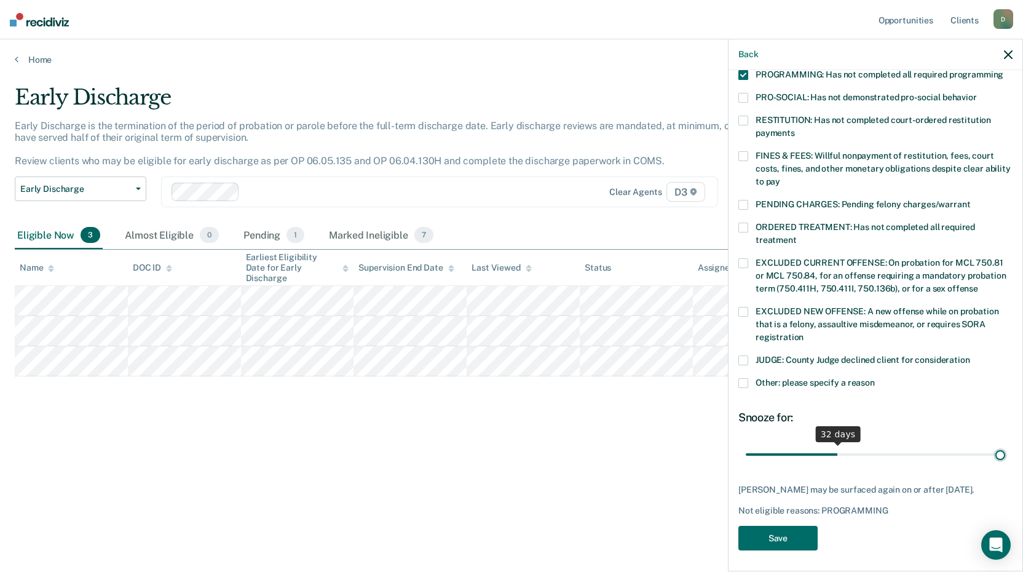
scroll to position [285, 0]
drag, startPoint x: 830, startPoint y: 439, endPoint x: 1021, endPoint y: 444, distance: 191.2
type input "90"
click at [1005, 444] on input "range" at bounding box center [874, 454] width 259 height 22
click at [779, 528] on button "Save" at bounding box center [777, 537] width 79 height 25
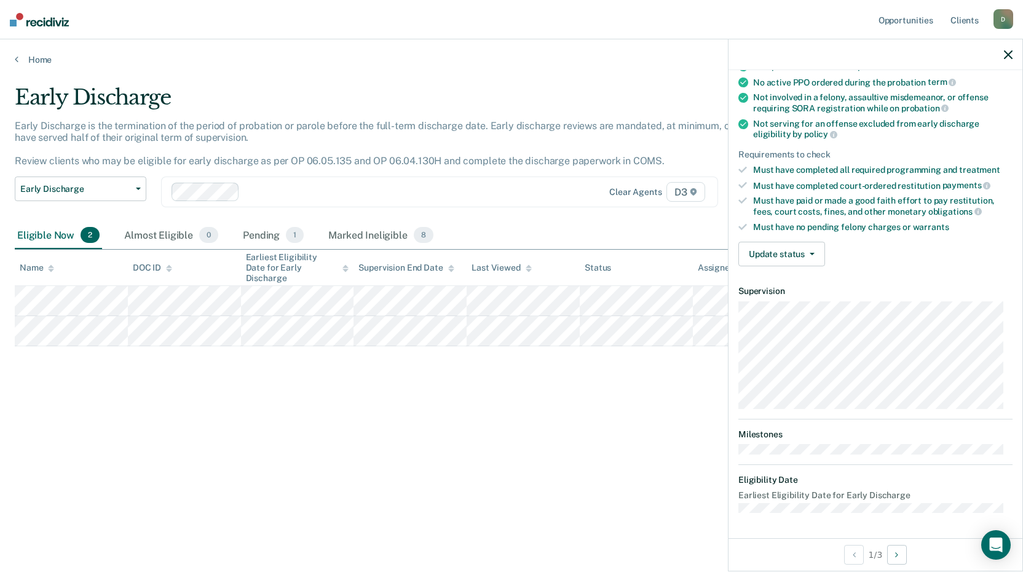
scroll to position [117, 0]
click at [796, 254] on button "Update status" at bounding box center [781, 255] width 87 height 25
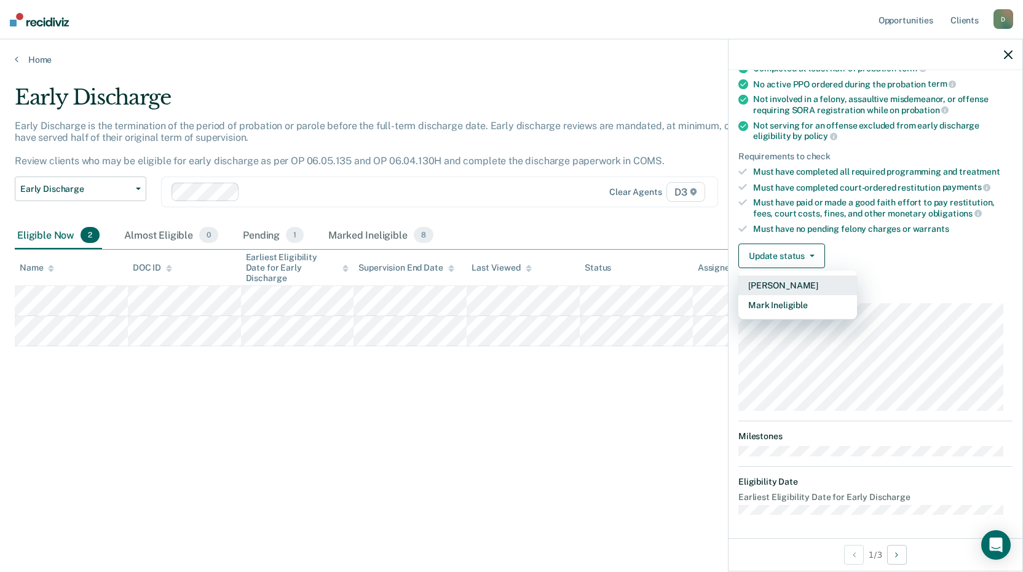
click at [790, 285] on button "[PERSON_NAME]" at bounding box center [797, 285] width 119 height 20
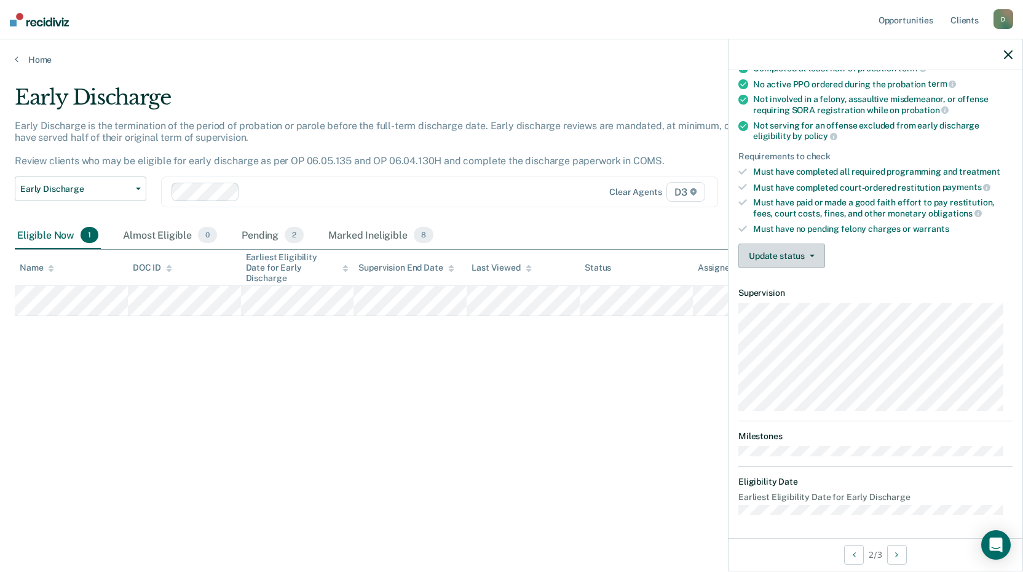
click at [803, 250] on button "Update status" at bounding box center [781, 255] width 87 height 25
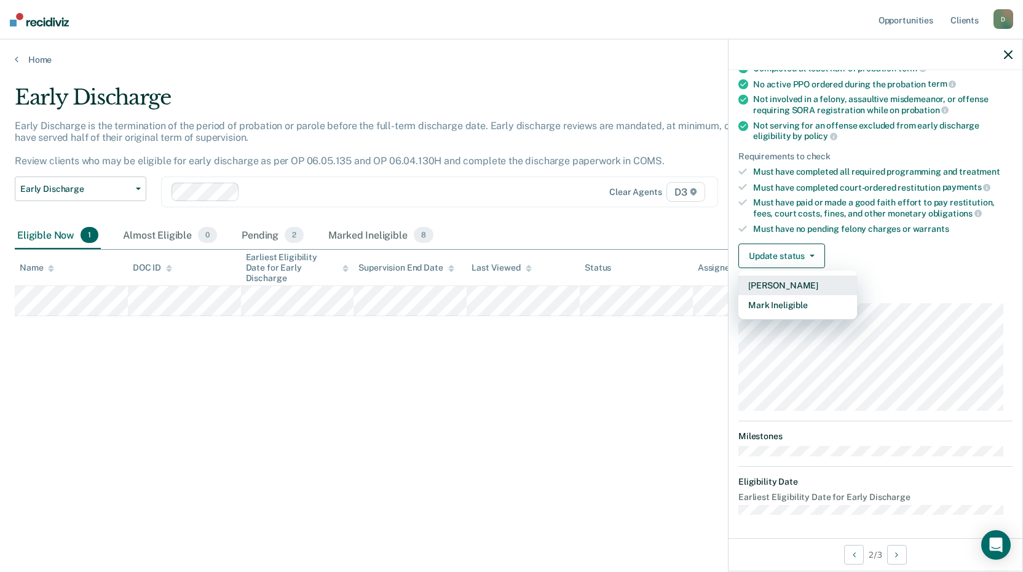
click at [780, 284] on button "[PERSON_NAME]" at bounding box center [797, 285] width 119 height 20
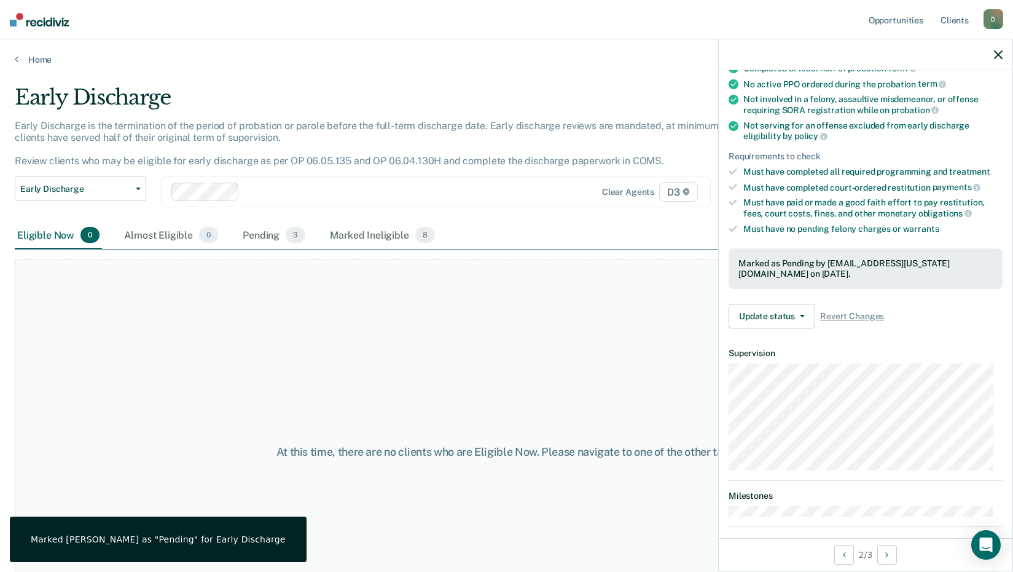
click at [996, 53] on icon "button" at bounding box center [998, 54] width 9 height 9
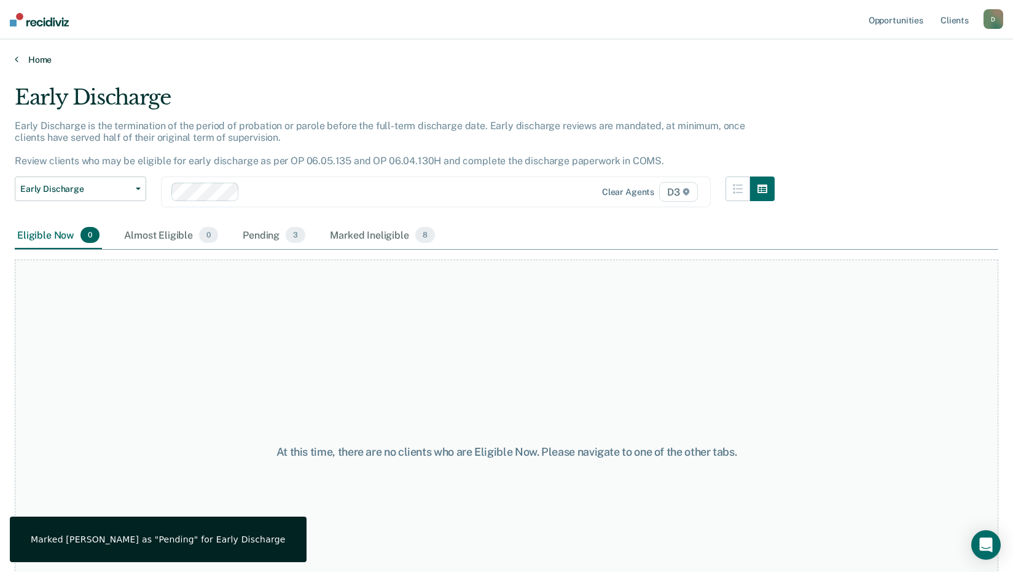
click at [37, 61] on link "Home" at bounding box center [507, 59] width 984 height 11
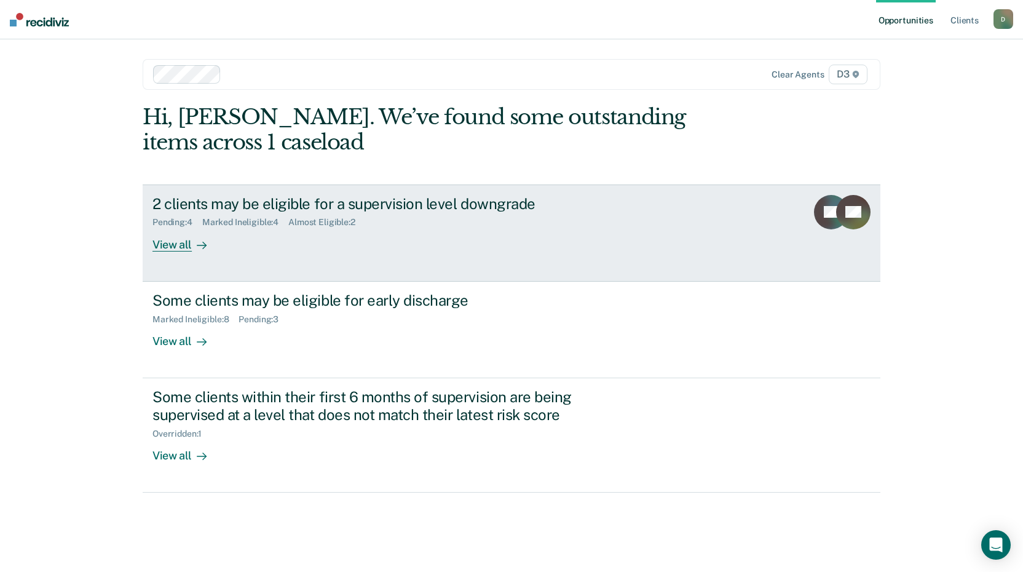
click at [172, 241] on div "View all" at bounding box center [186, 239] width 69 height 24
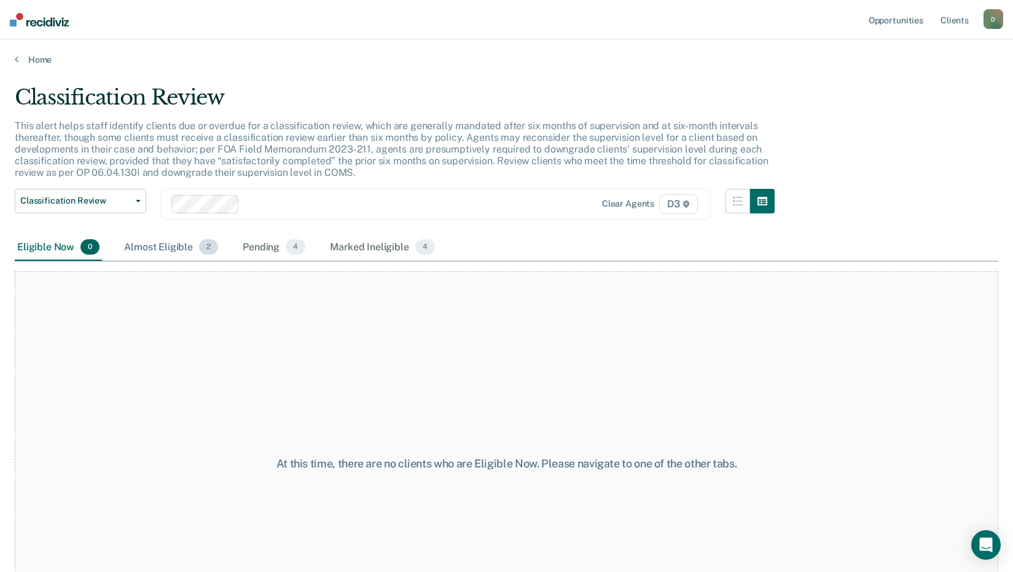
click at [167, 246] on div "Almost Eligible 2" at bounding box center [171, 247] width 99 height 27
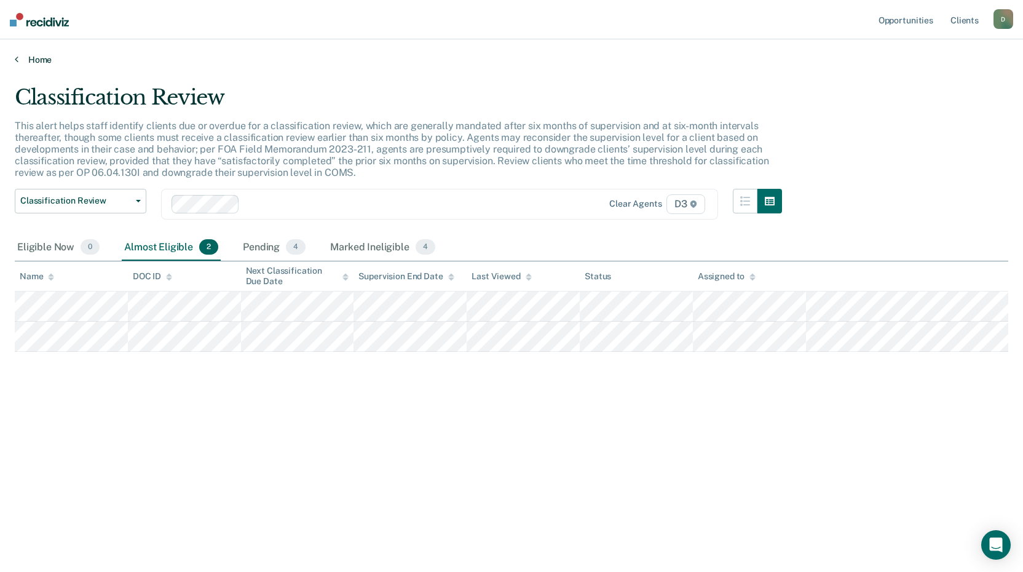
click at [39, 60] on link "Home" at bounding box center [511, 59] width 993 height 11
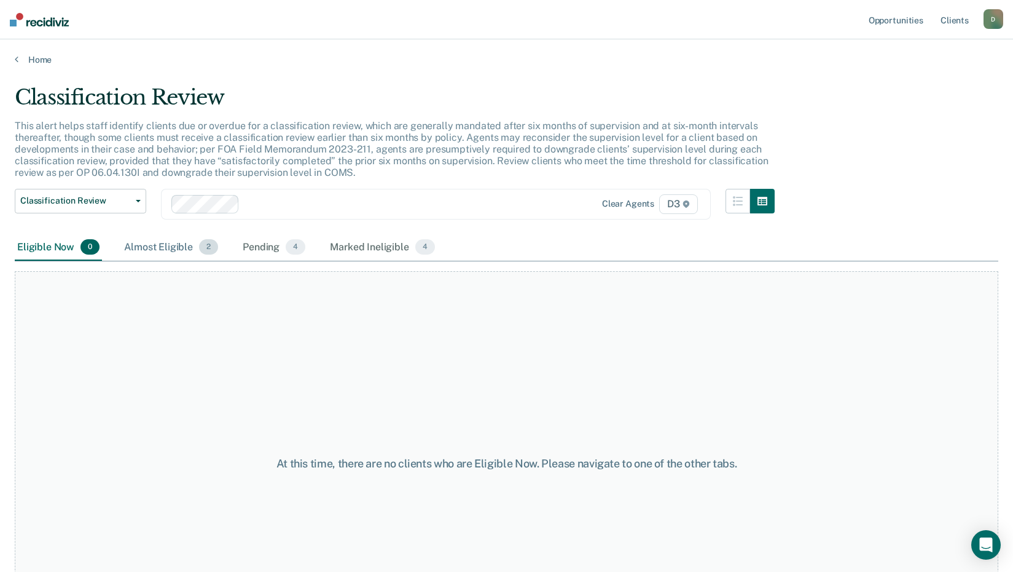
click at [173, 244] on div "Almost Eligible 2" at bounding box center [171, 247] width 99 height 27
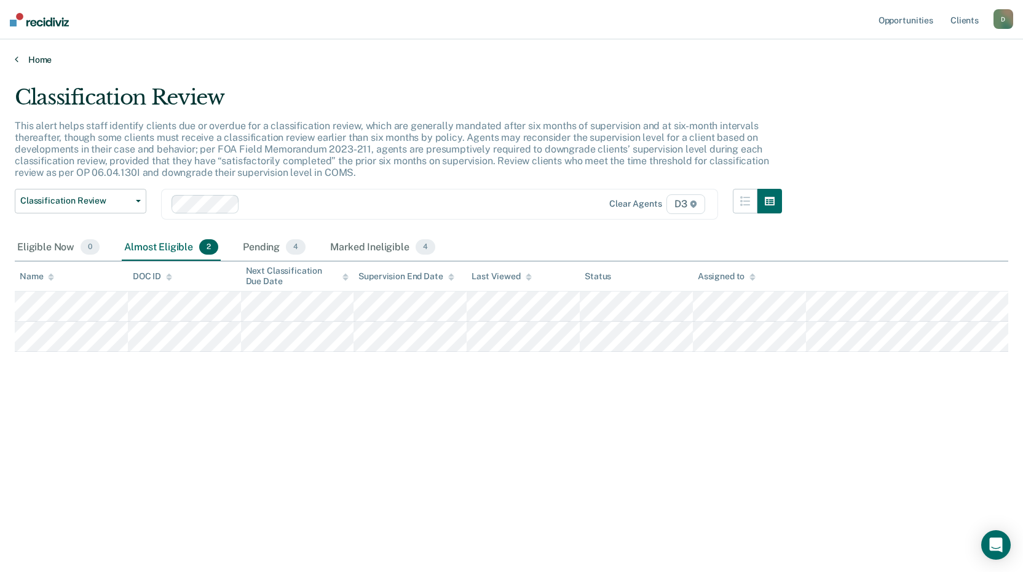
click at [35, 60] on link "Home" at bounding box center [511, 59] width 993 height 11
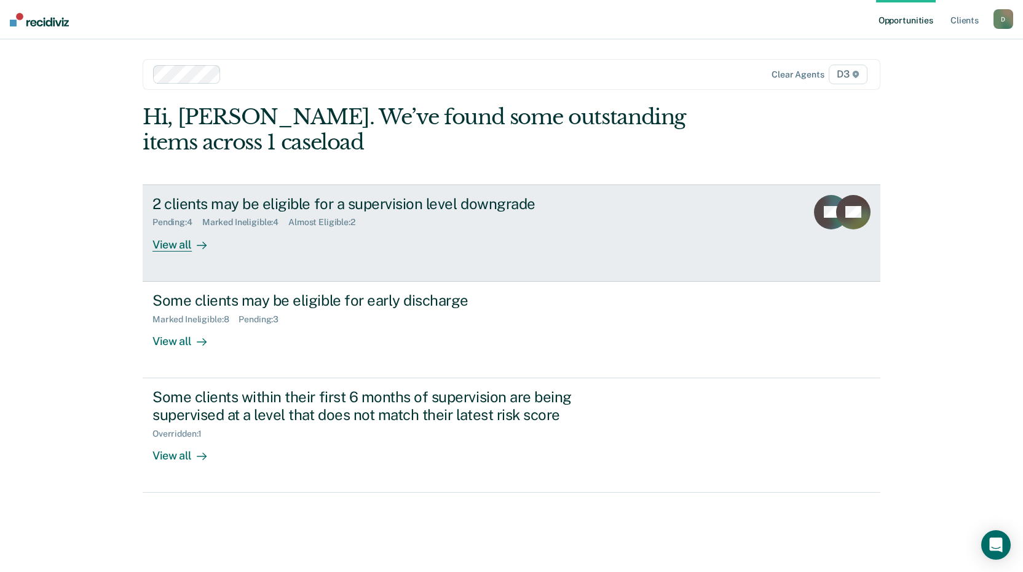
click at [173, 242] on div "View all" at bounding box center [186, 239] width 69 height 24
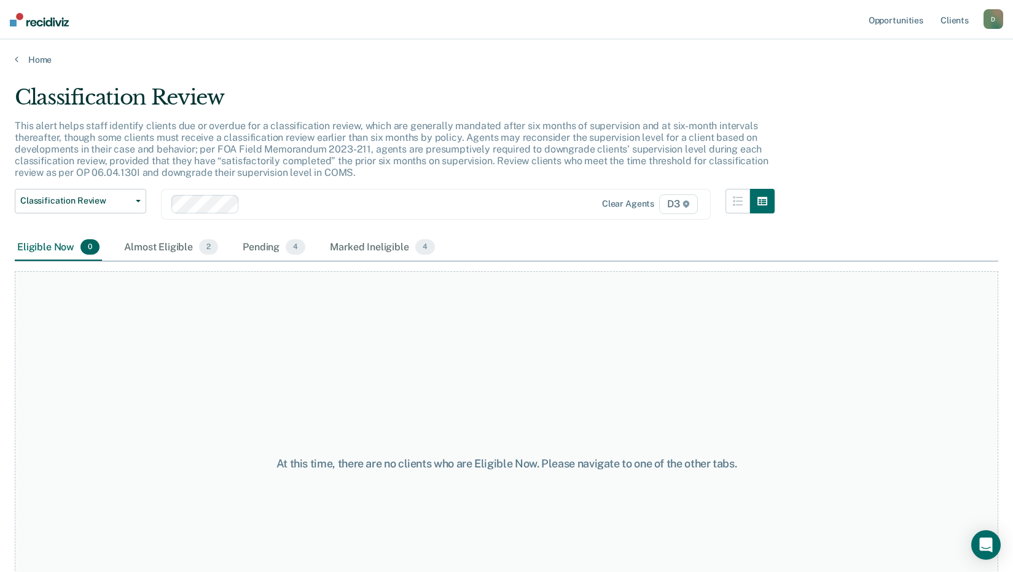
click at [173, 242] on div "Almost Eligible 2" at bounding box center [171, 247] width 99 height 27
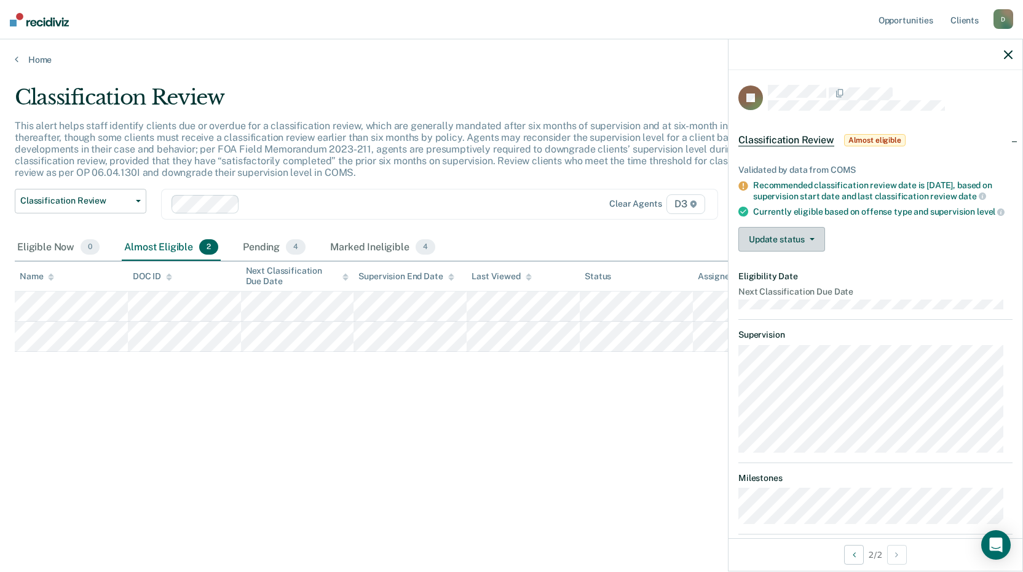
drag, startPoint x: 593, startPoint y: 355, endPoint x: 783, endPoint y: 253, distance: 215.6
click at [783, 251] on button "Update status" at bounding box center [781, 239] width 87 height 25
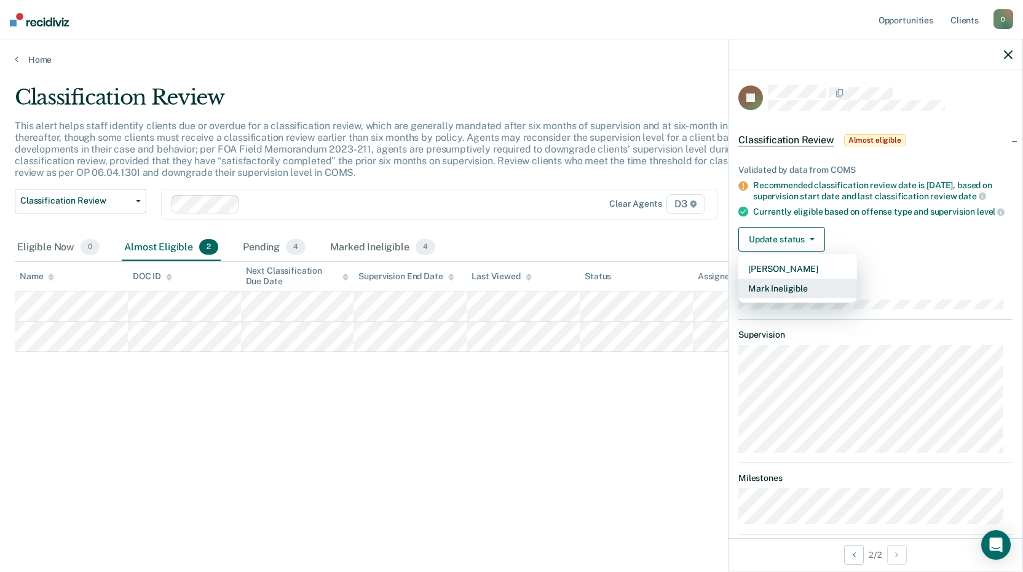
click at [780, 294] on button "Mark Ineligible" at bounding box center [797, 288] width 119 height 20
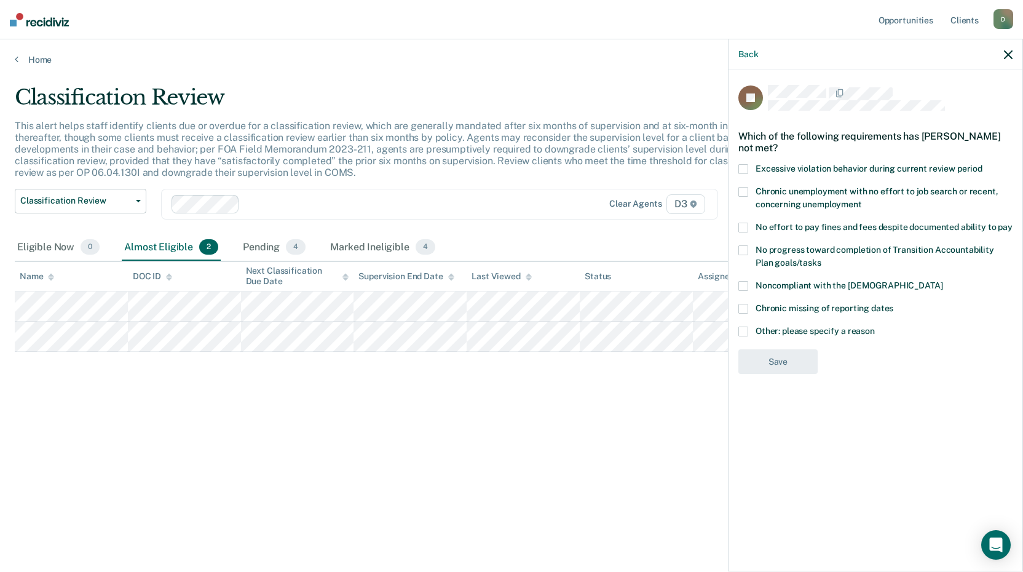
click at [744, 329] on span at bounding box center [743, 331] width 10 height 10
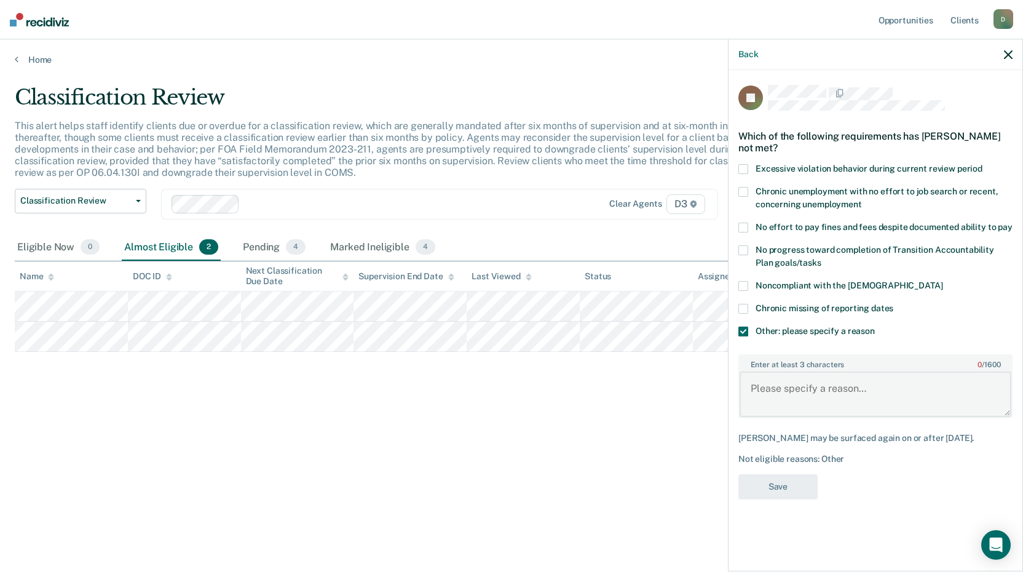
click at [770, 390] on textarea "Enter at least 3 characters 0 / 1600" at bounding box center [875, 393] width 272 height 45
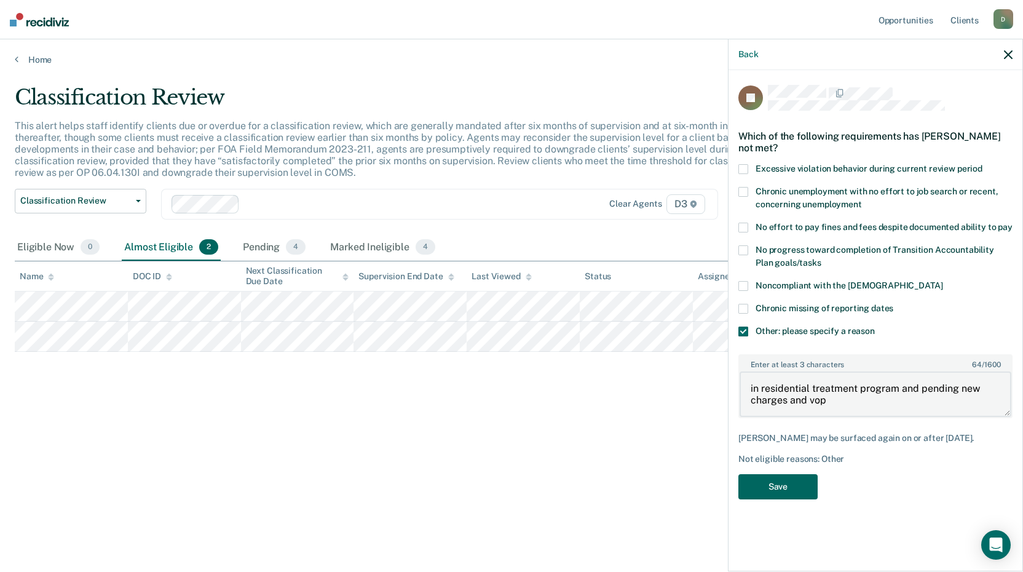
type textarea "in residential treatment program and pending new charges and vop"
click at [766, 483] on button "Save" at bounding box center [777, 486] width 79 height 25
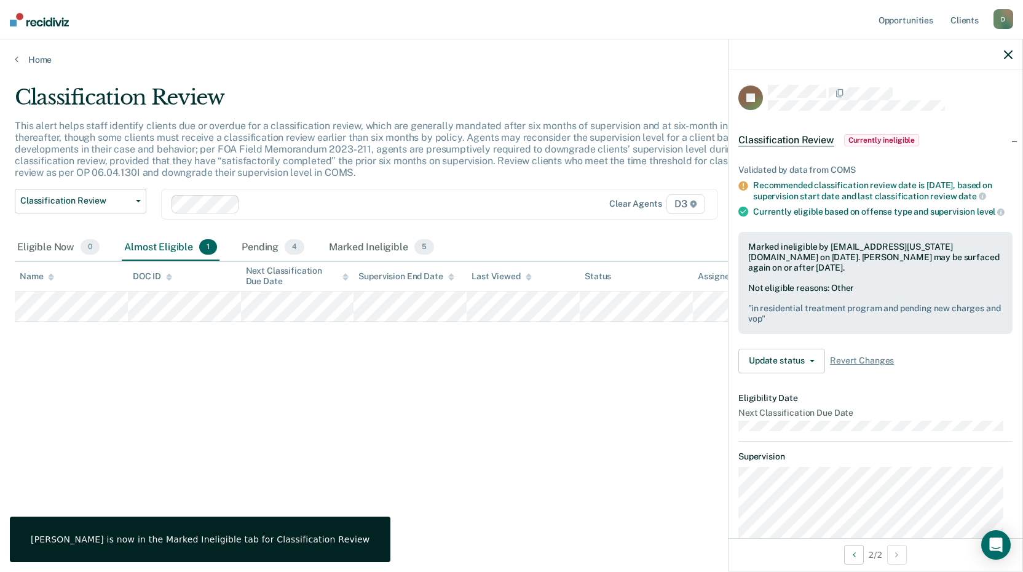
click at [1008, 52] on icon "button" at bounding box center [1008, 54] width 9 height 9
